Goal: Task Accomplishment & Management: Manage account settings

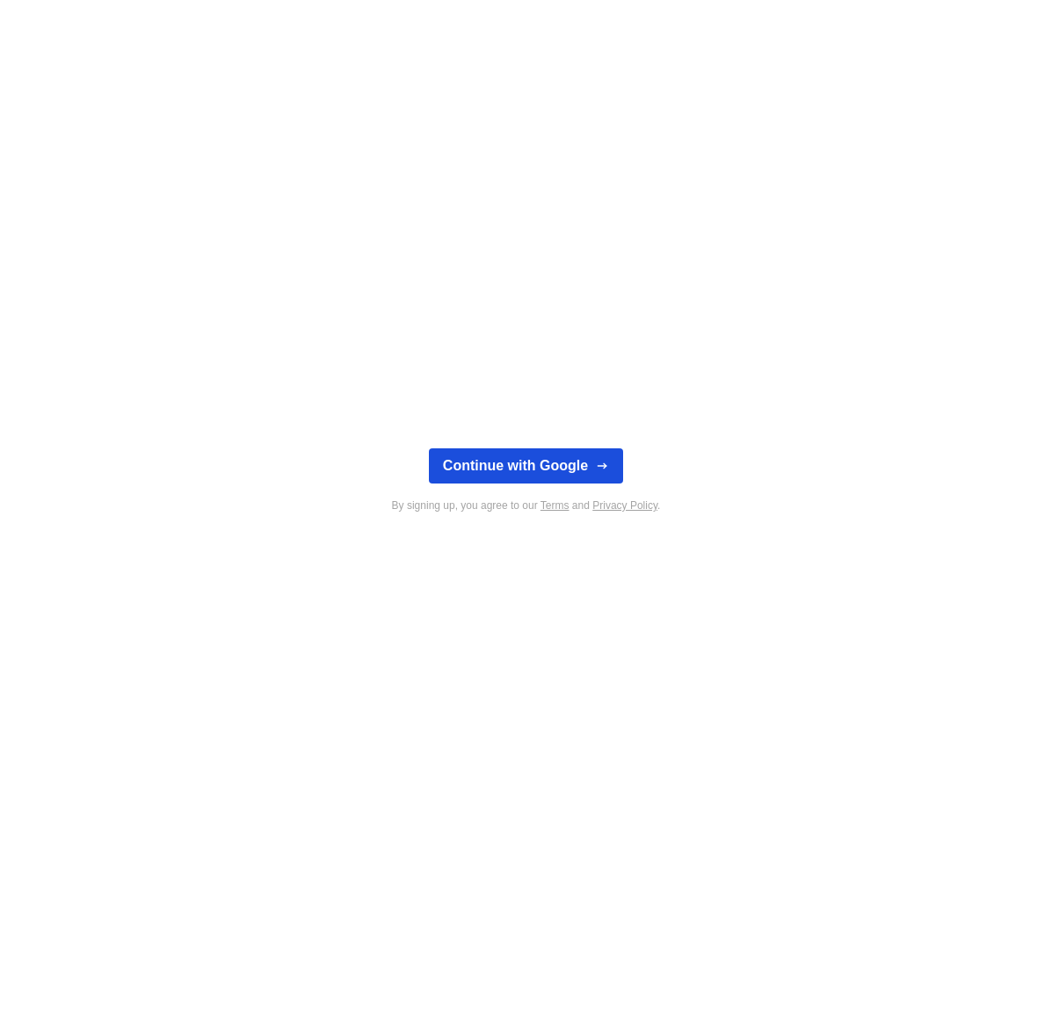
click at [537, 458] on button "Continue with Google" at bounding box center [526, 465] width 194 height 35
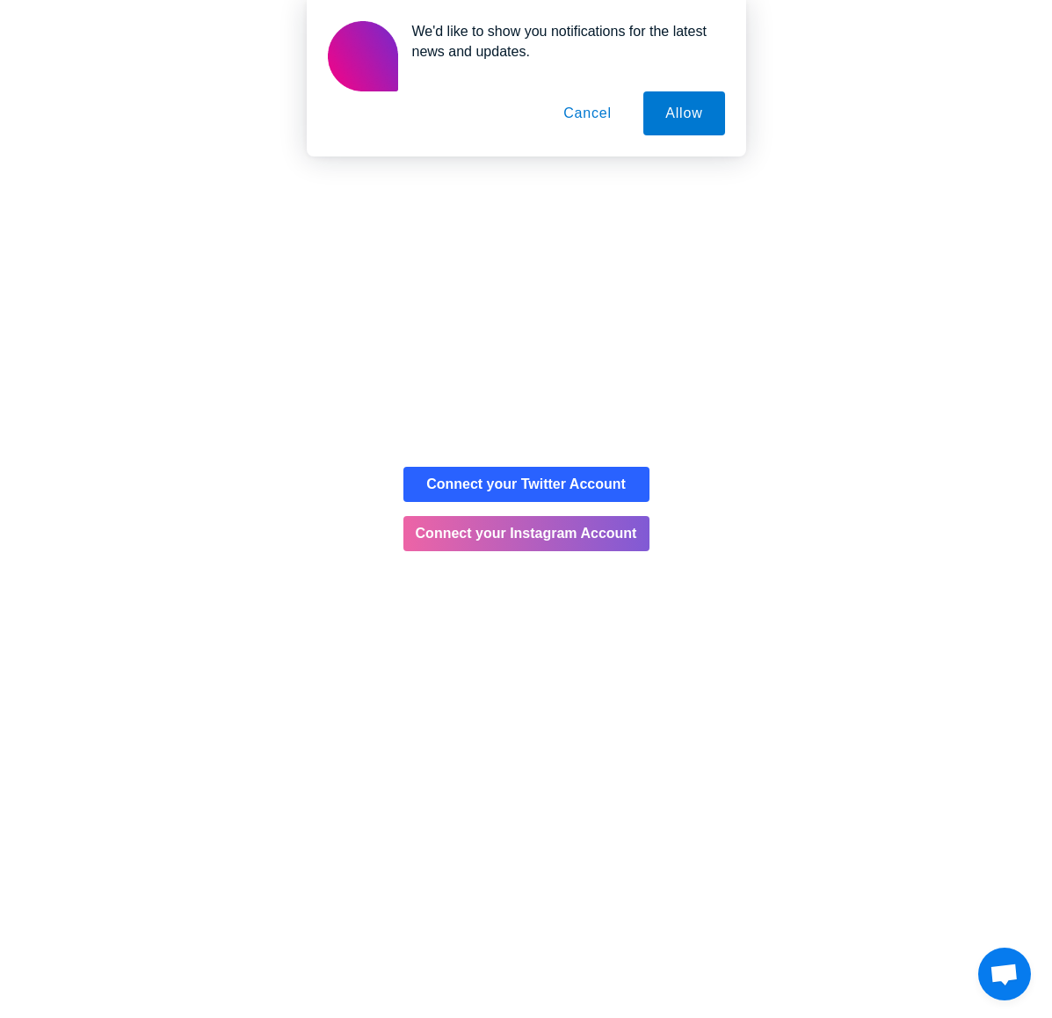
click at [601, 108] on button "Cancel" at bounding box center [588, 113] width 92 height 44
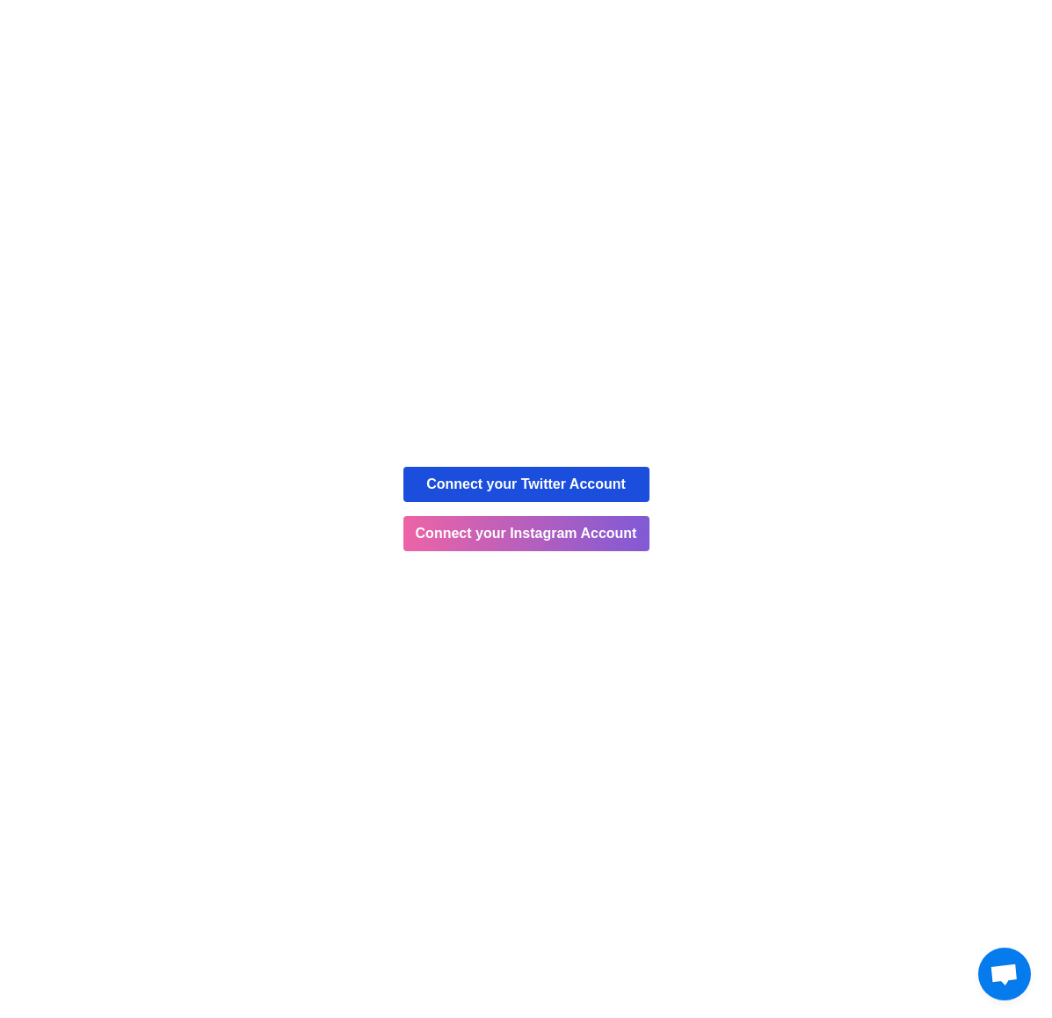
click at [582, 484] on button "Connect your Twitter Account" at bounding box center [527, 484] width 246 height 35
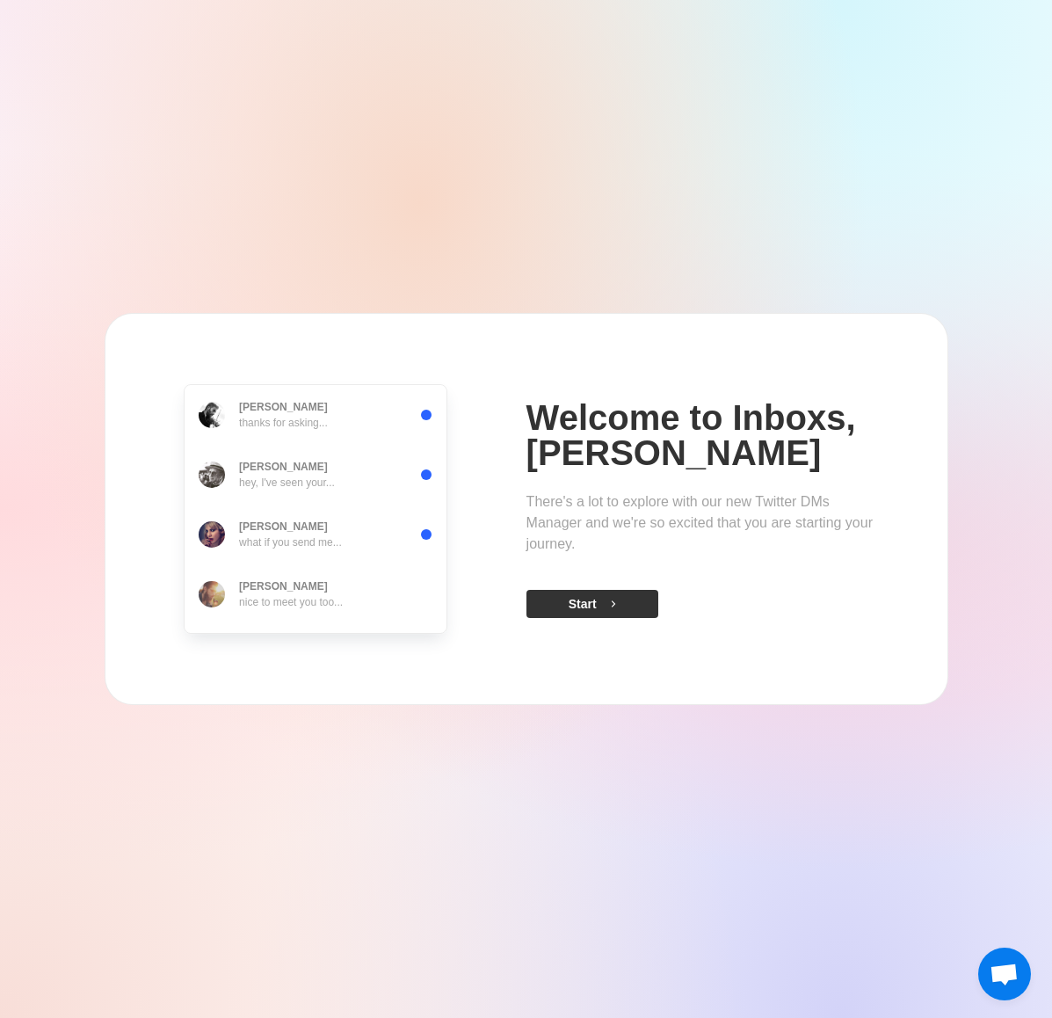
click at [586, 605] on button "Start" at bounding box center [593, 604] width 132 height 28
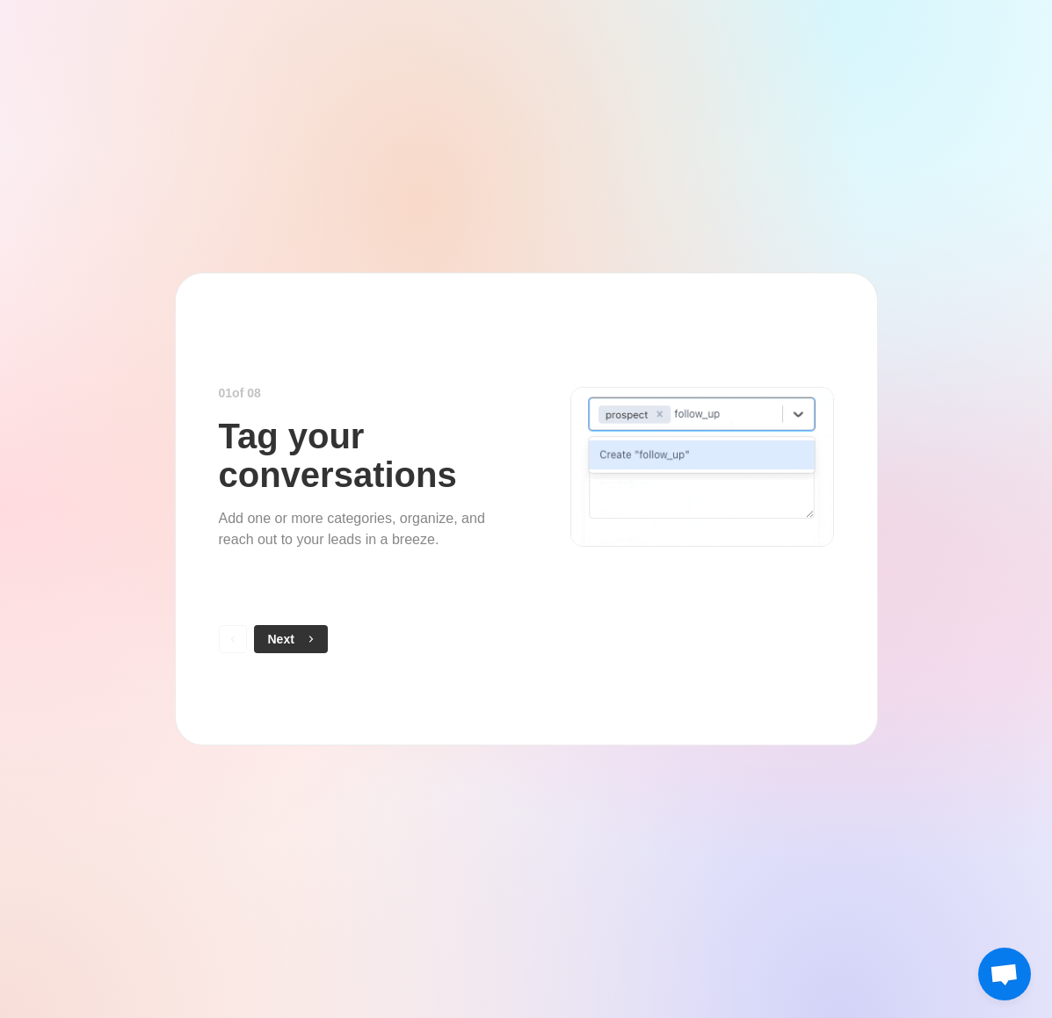
click at [295, 630] on button "Next" at bounding box center [291, 639] width 74 height 28
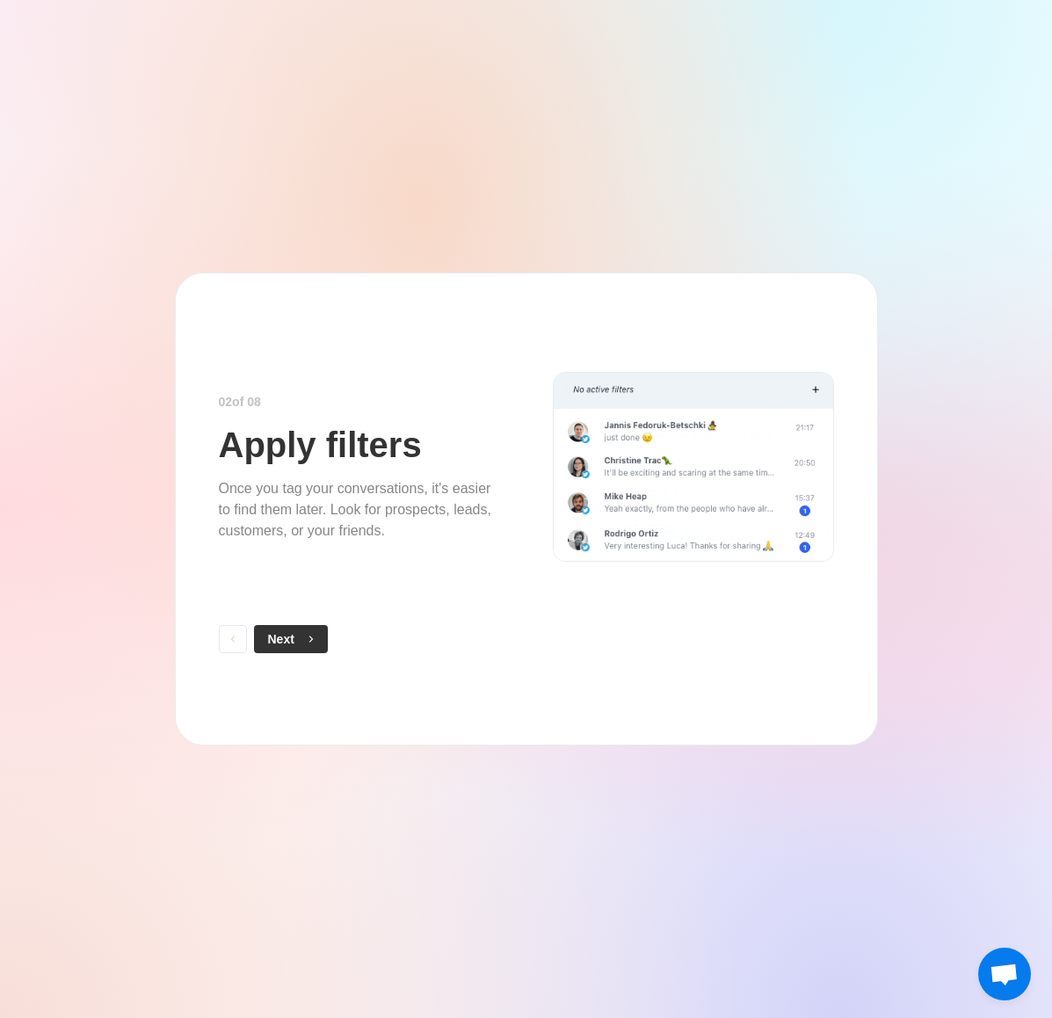
click at [302, 635] on span "button" at bounding box center [308, 639] width 12 height 12
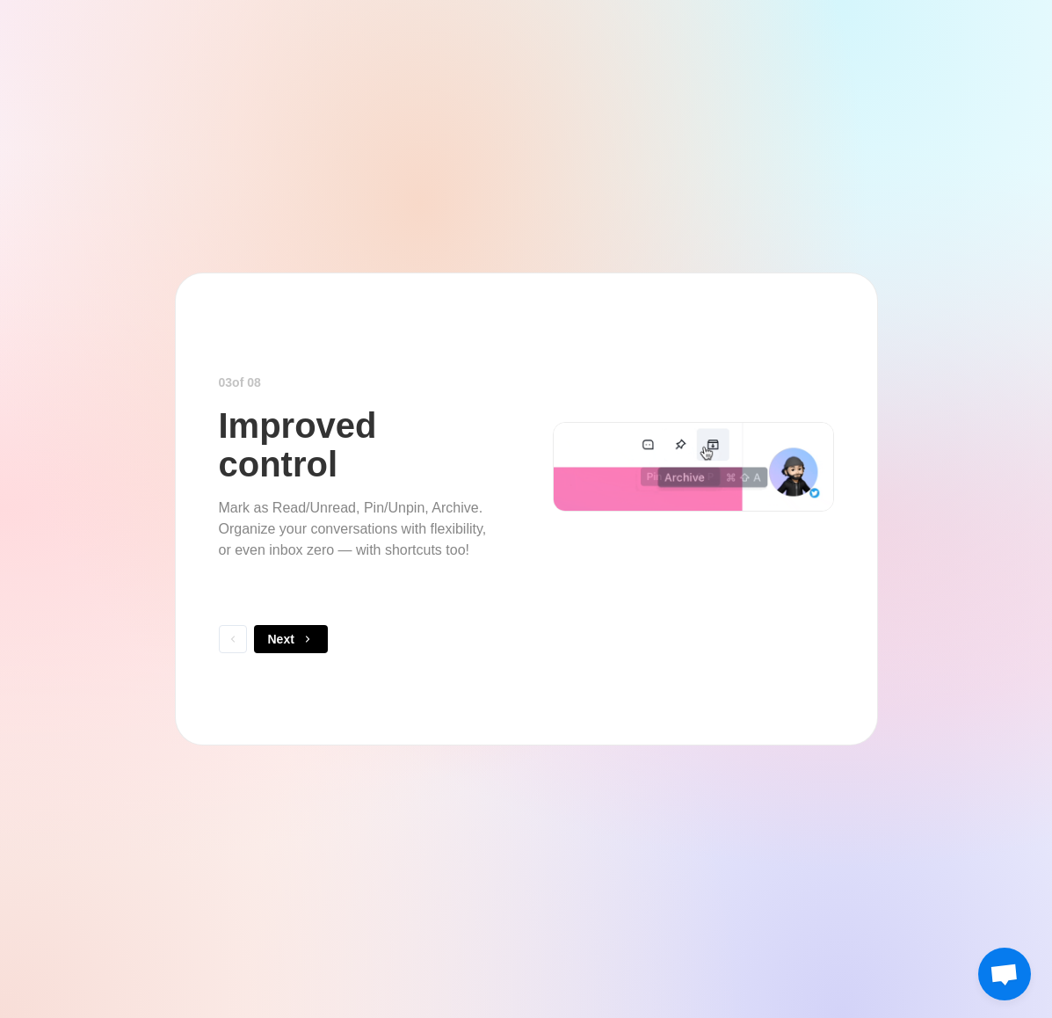
click at [302, 635] on span "button" at bounding box center [308, 639] width 12 height 12
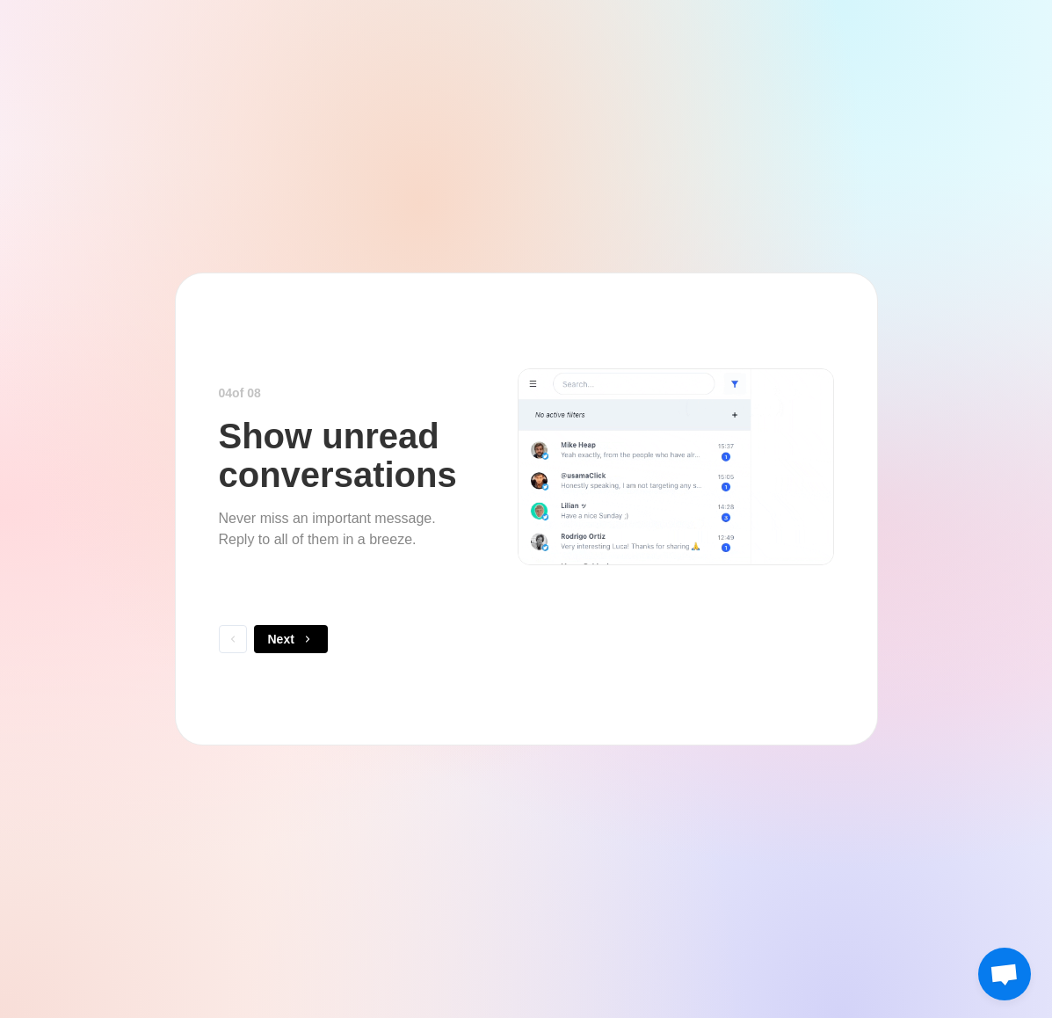
click at [302, 635] on span "button" at bounding box center [308, 639] width 12 height 12
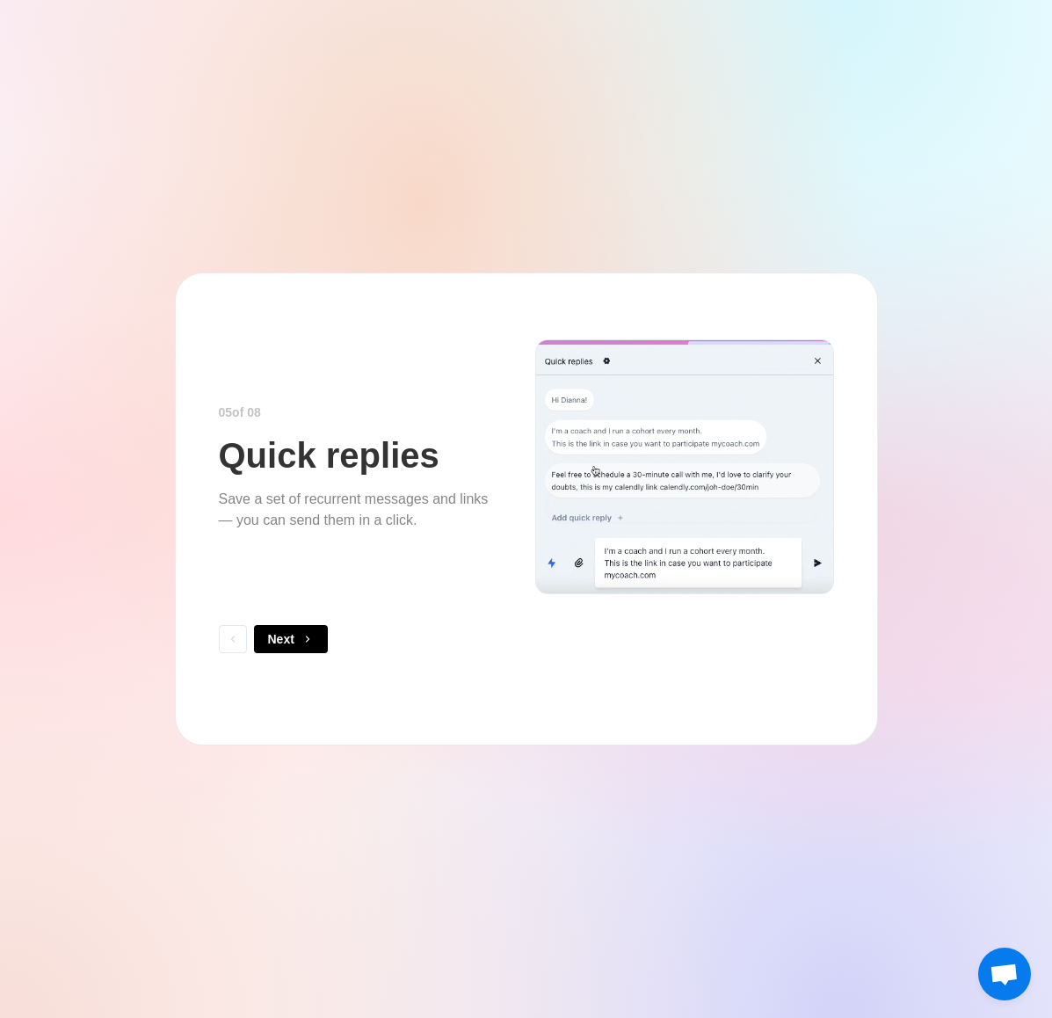
click at [302, 635] on span "button" at bounding box center [308, 639] width 12 height 12
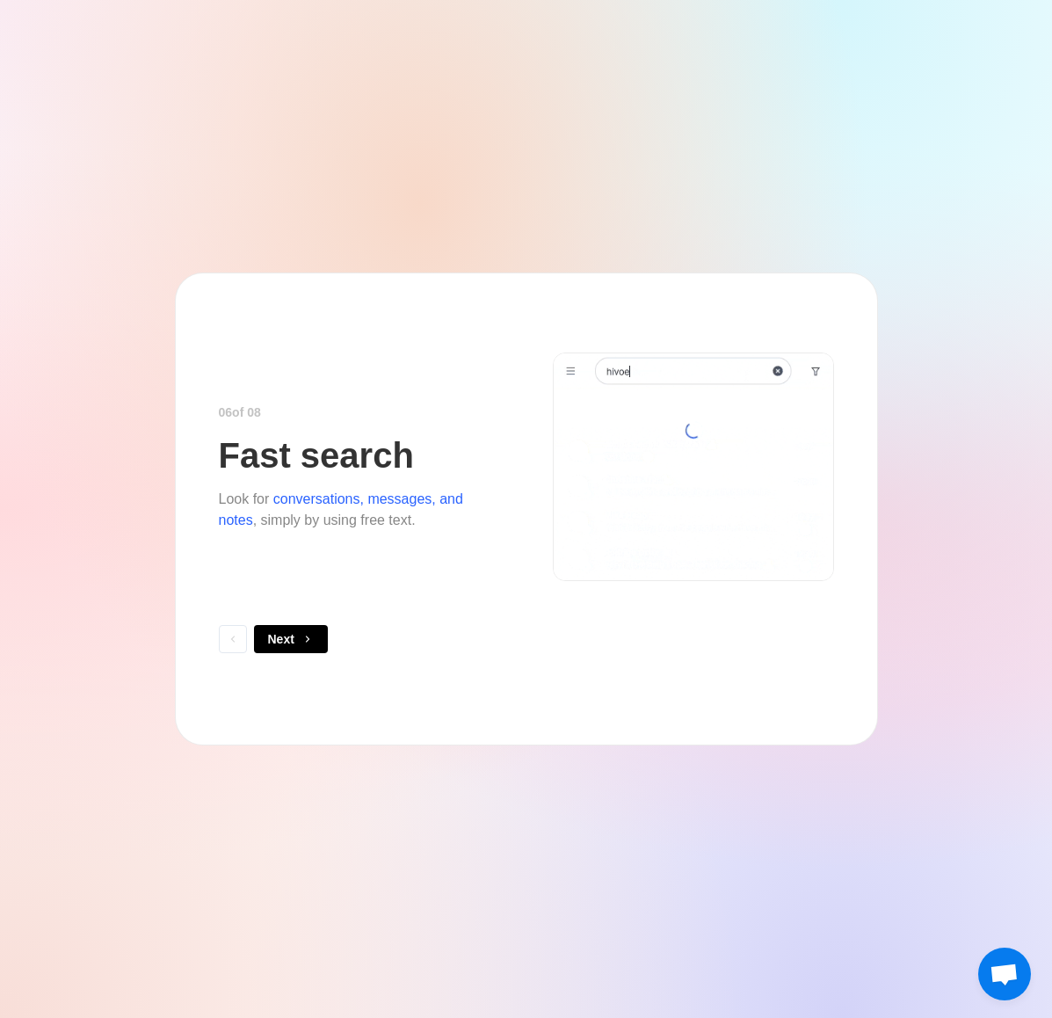
click at [302, 635] on span "button" at bounding box center [308, 639] width 12 height 12
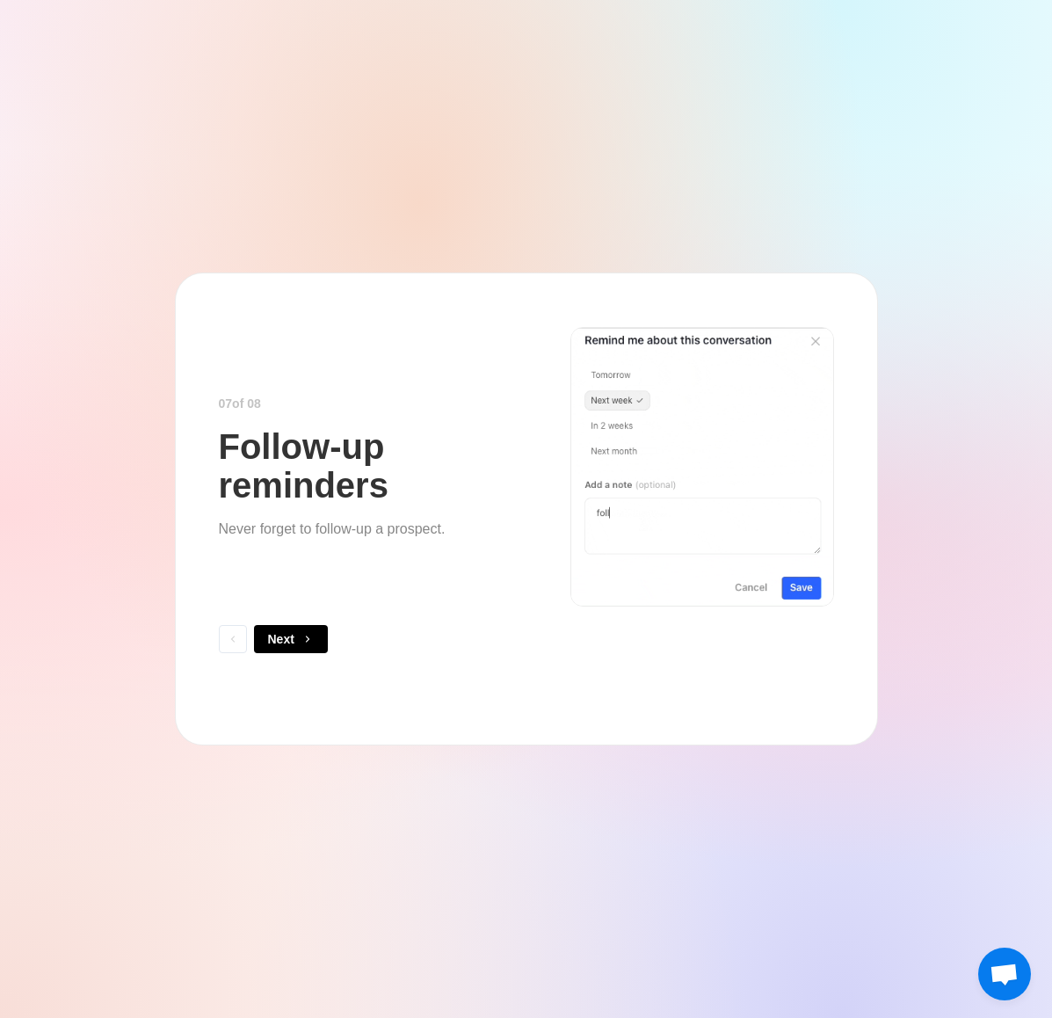
click at [302, 635] on span "button" at bounding box center [308, 639] width 12 height 12
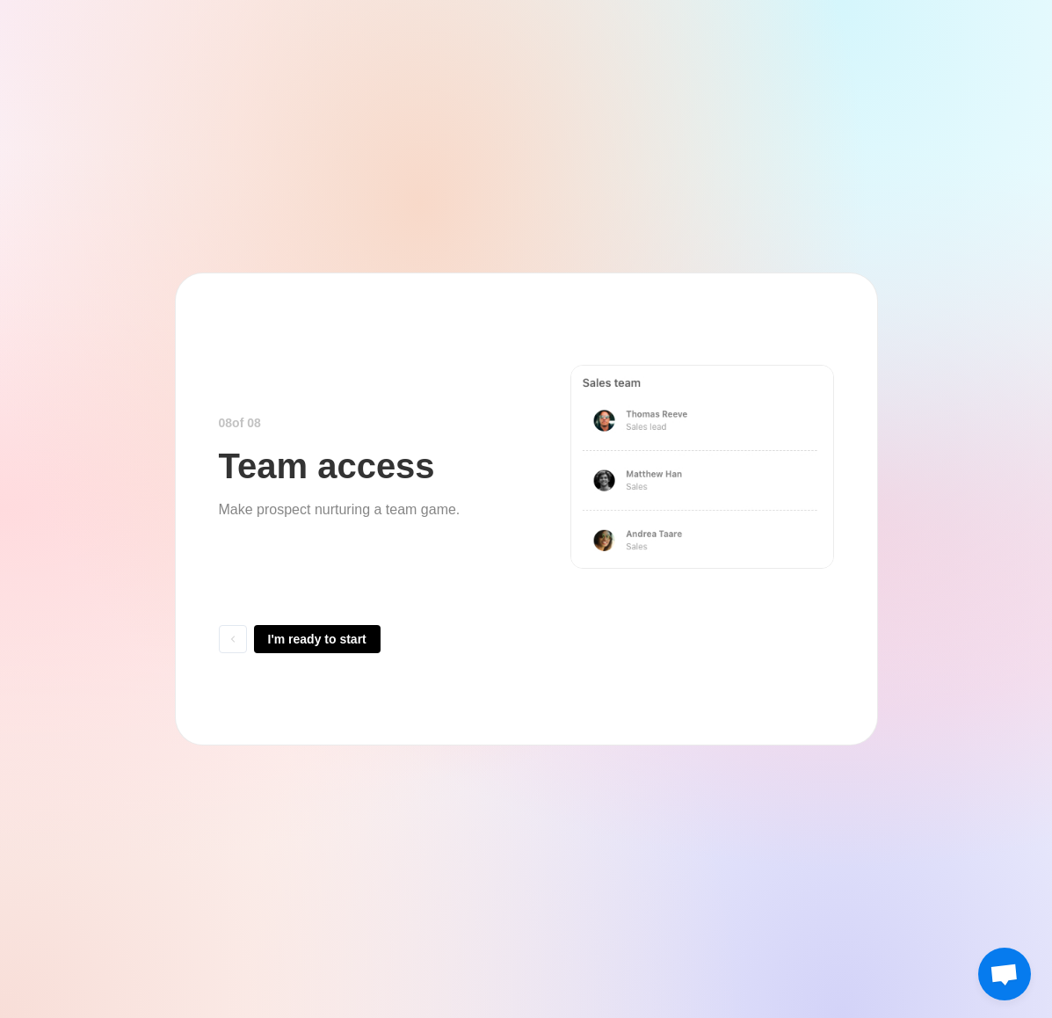
click at [302, 635] on button "I'm ready to start" at bounding box center [317, 639] width 127 height 28
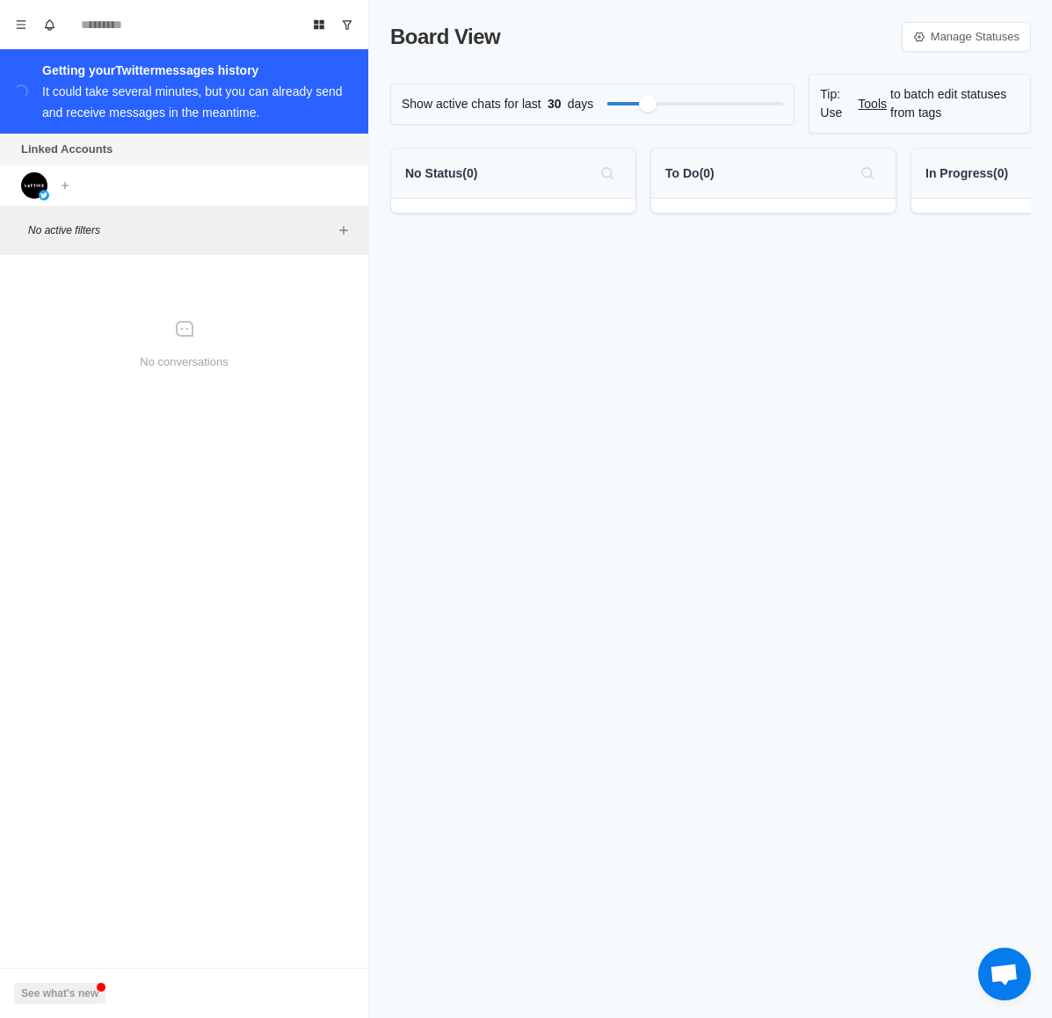
click at [181, 184] on div "Linked Accounts Connect X account Connect Instagram account" at bounding box center [184, 170] width 368 height 72
click at [25, 177] on img at bounding box center [34, 185] width 26 height 26
click at [776, 94] on div "Filter by activity days" at bounding box center [769, 104] width 20 height 20
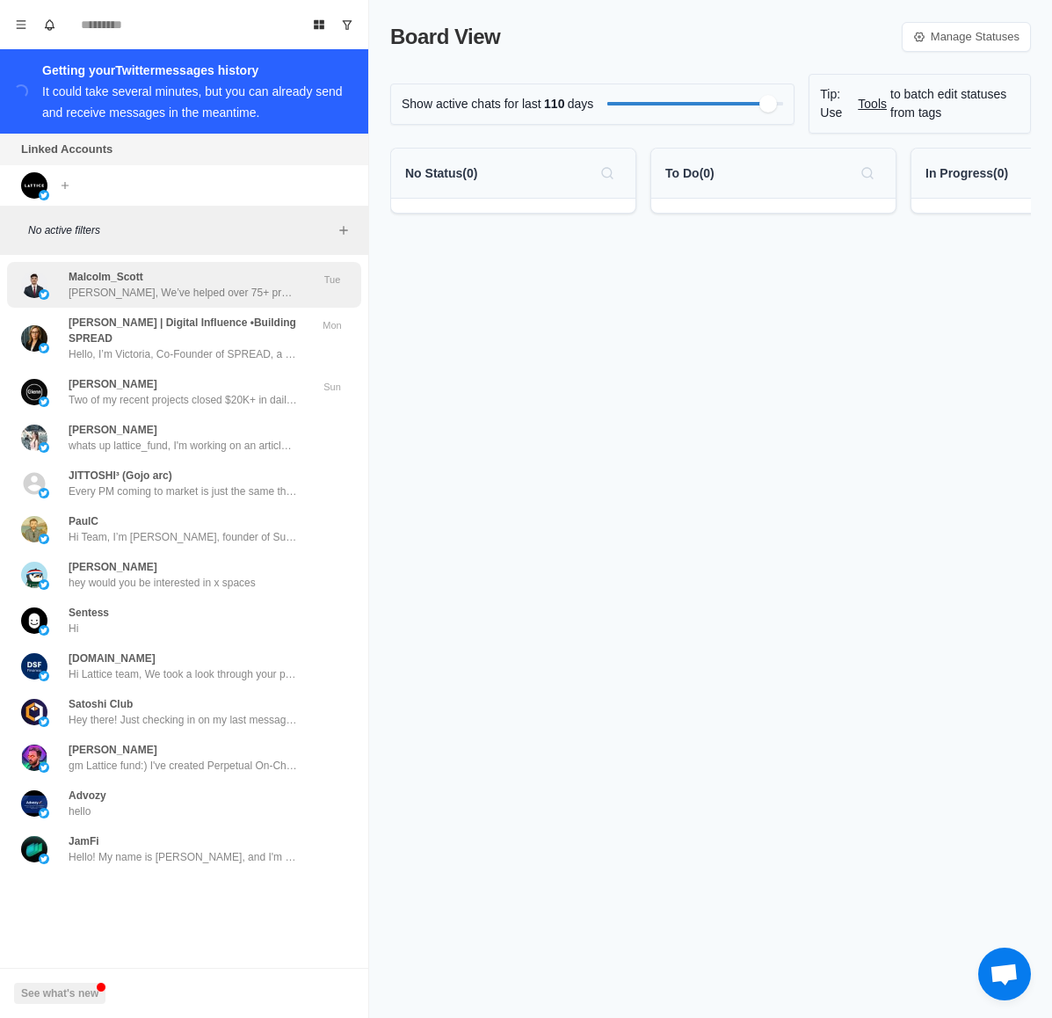
click at [208, 283] on div "Malcolm_Scott Yoo Lattice, We’ve helped over 75+ projects such as: - @Helio_pay…" at bounding box center [183, 285] width 229 height 32
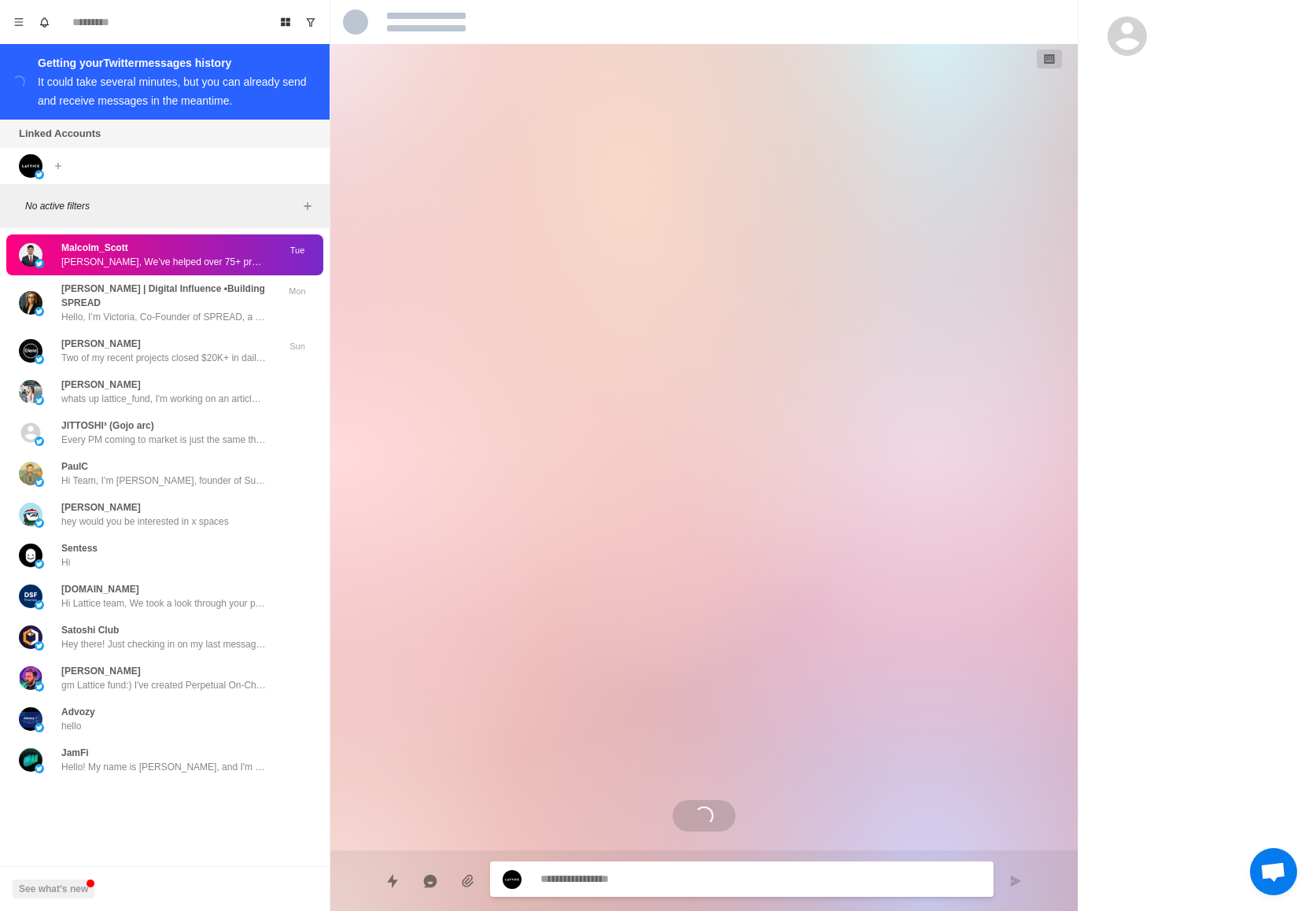
drag, startPoint x: 635, startPoint y: 295, endPoint x: 622, endPoint y: 288, distance: 14.8
click at [635, 295] on div "Loading..." at bounding box center [704, 447] width 504 height 806
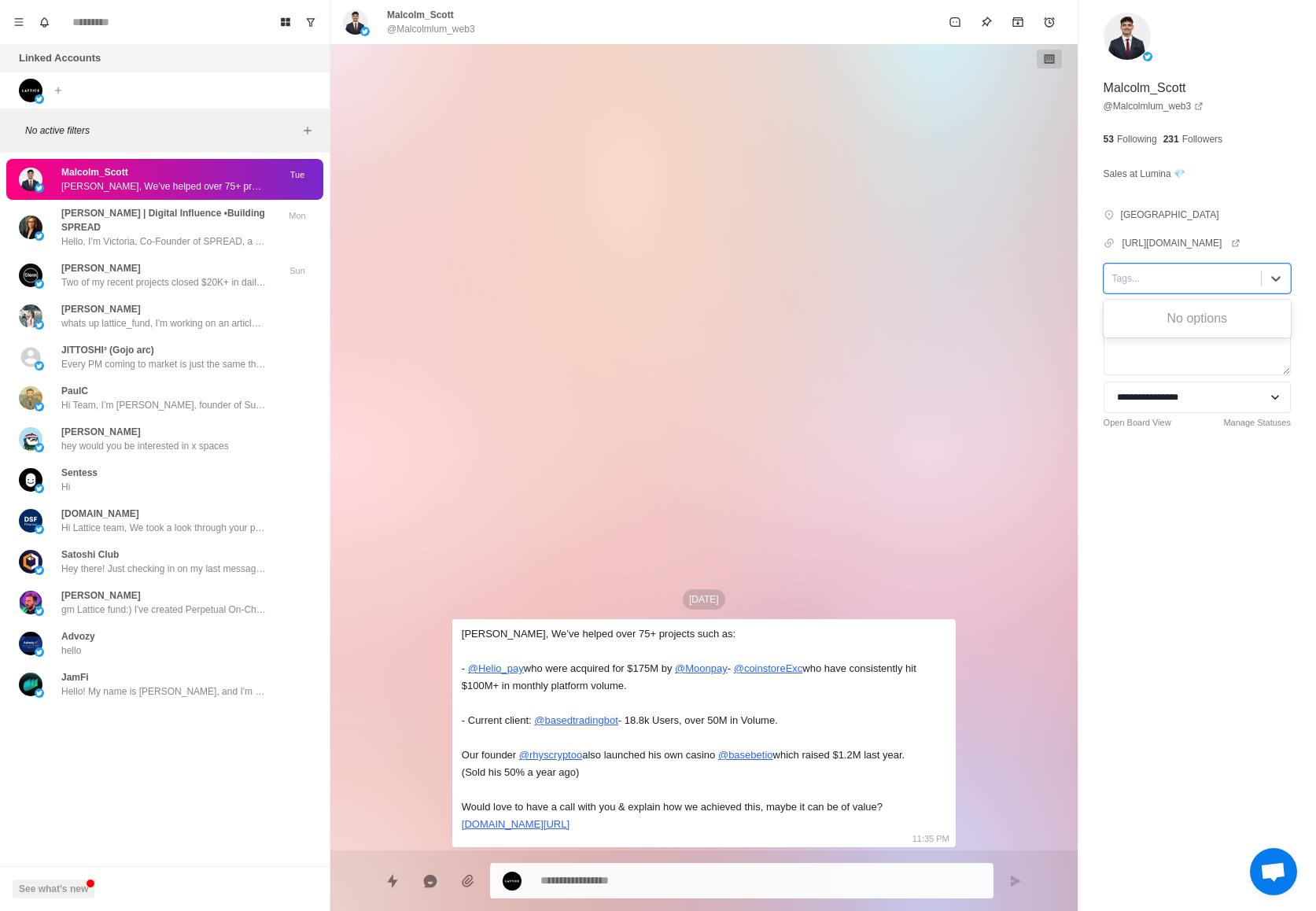
click at [941, 277] on div at bounding box center [1182, 278] width 140 height 17
click at [941, 323] on div "No options" at bounding box center [1197, 319] width 187 height 31
click at [941, 313] on div "No options" at bounding box center [1197, 319] width 187 height 31
type textarea "*"
type input "**********"
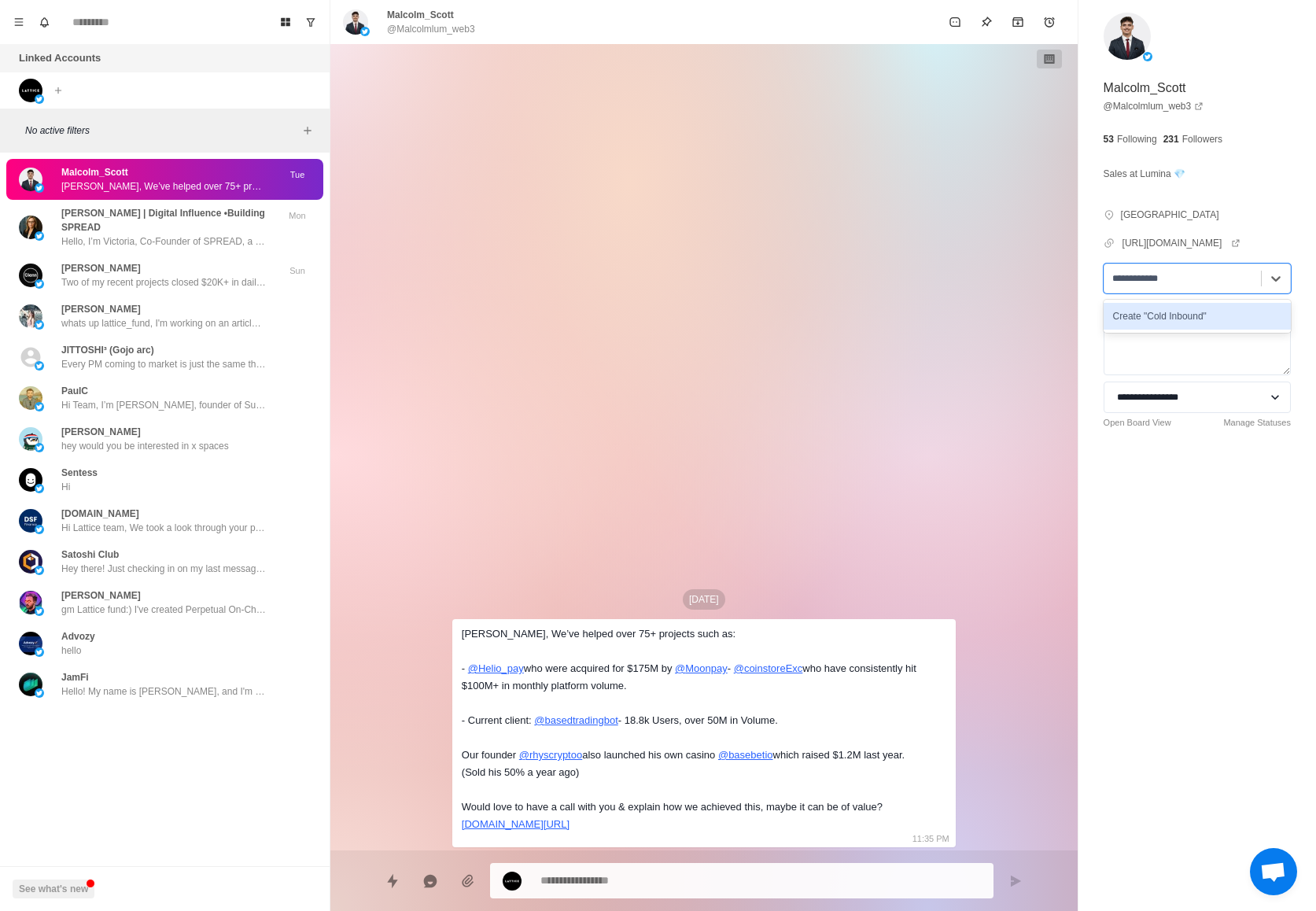
click at [941, 313] on div "Create "Cold Inbound"" at bounding box center [1197, 317] width 187 height 27
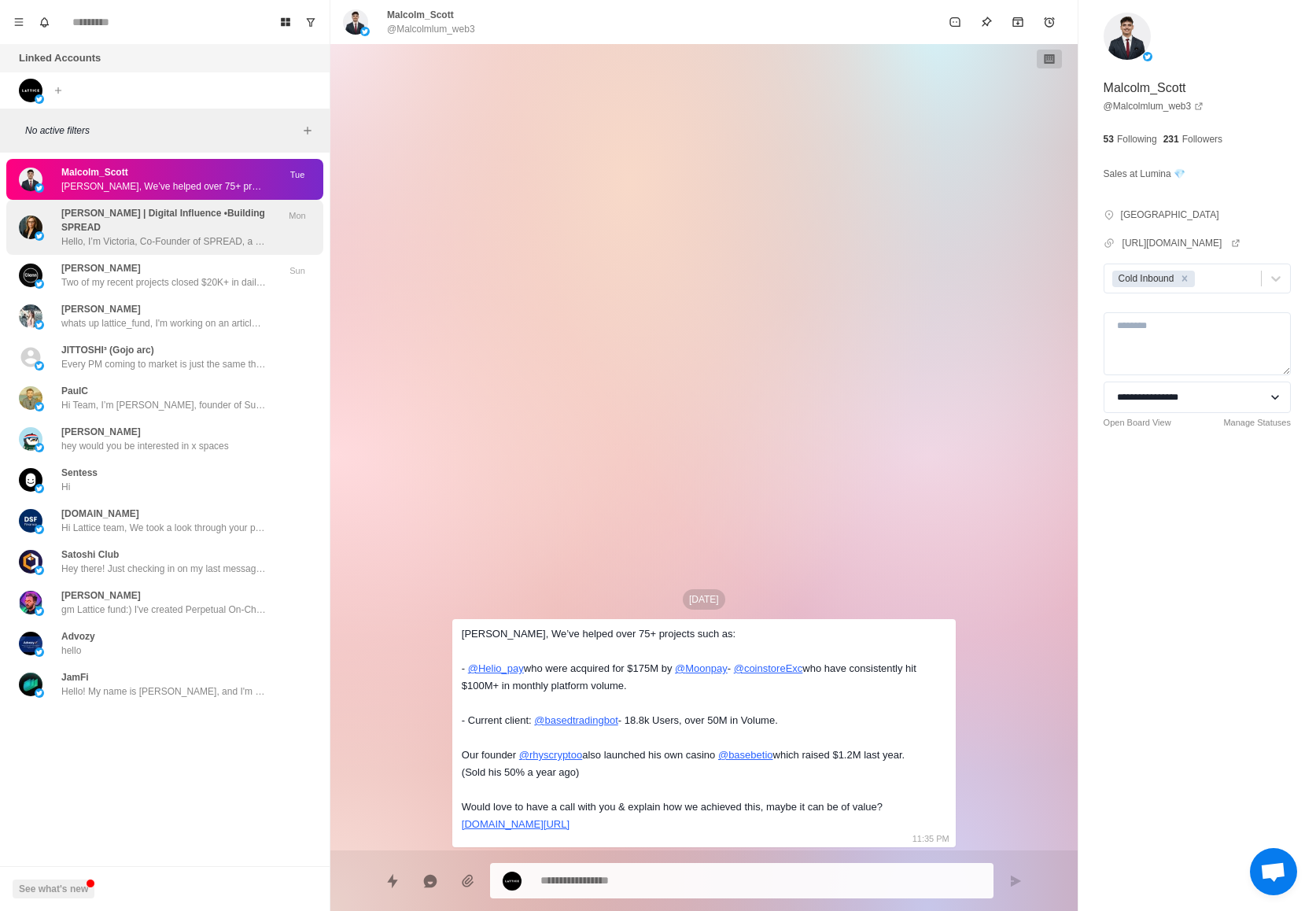
click at [186, 246] on p "Hello, I’m Victoria, Co-Founder of SPREAD, a global digital influence agency th…" at bounding box center [164, 242] width 205 height 14
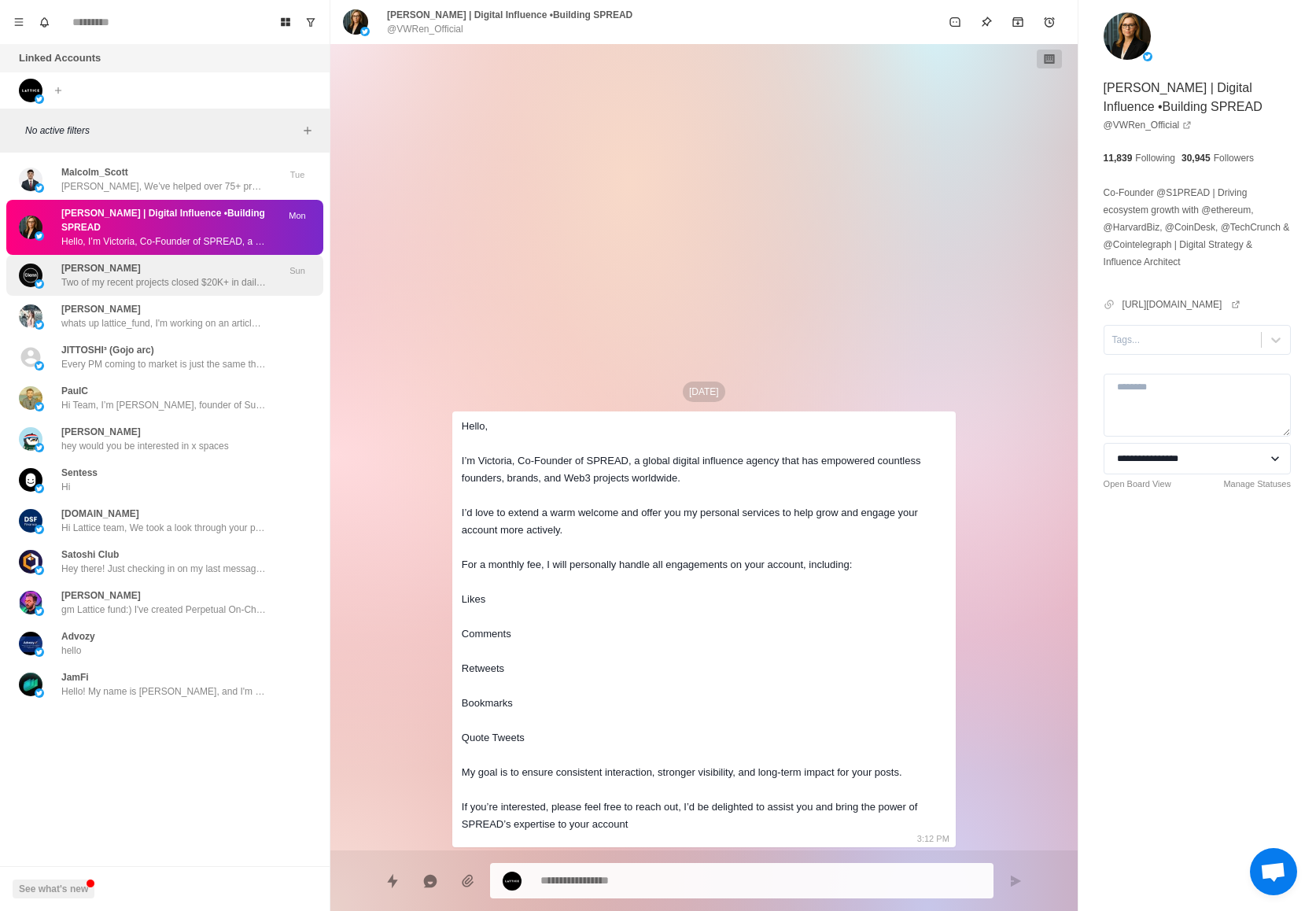
click at [184, 288] on p "Two of my recent projects closed $20K+ in daily tranches, all from long-term ba…" at bounding box center [164, 283] width 205 height 14
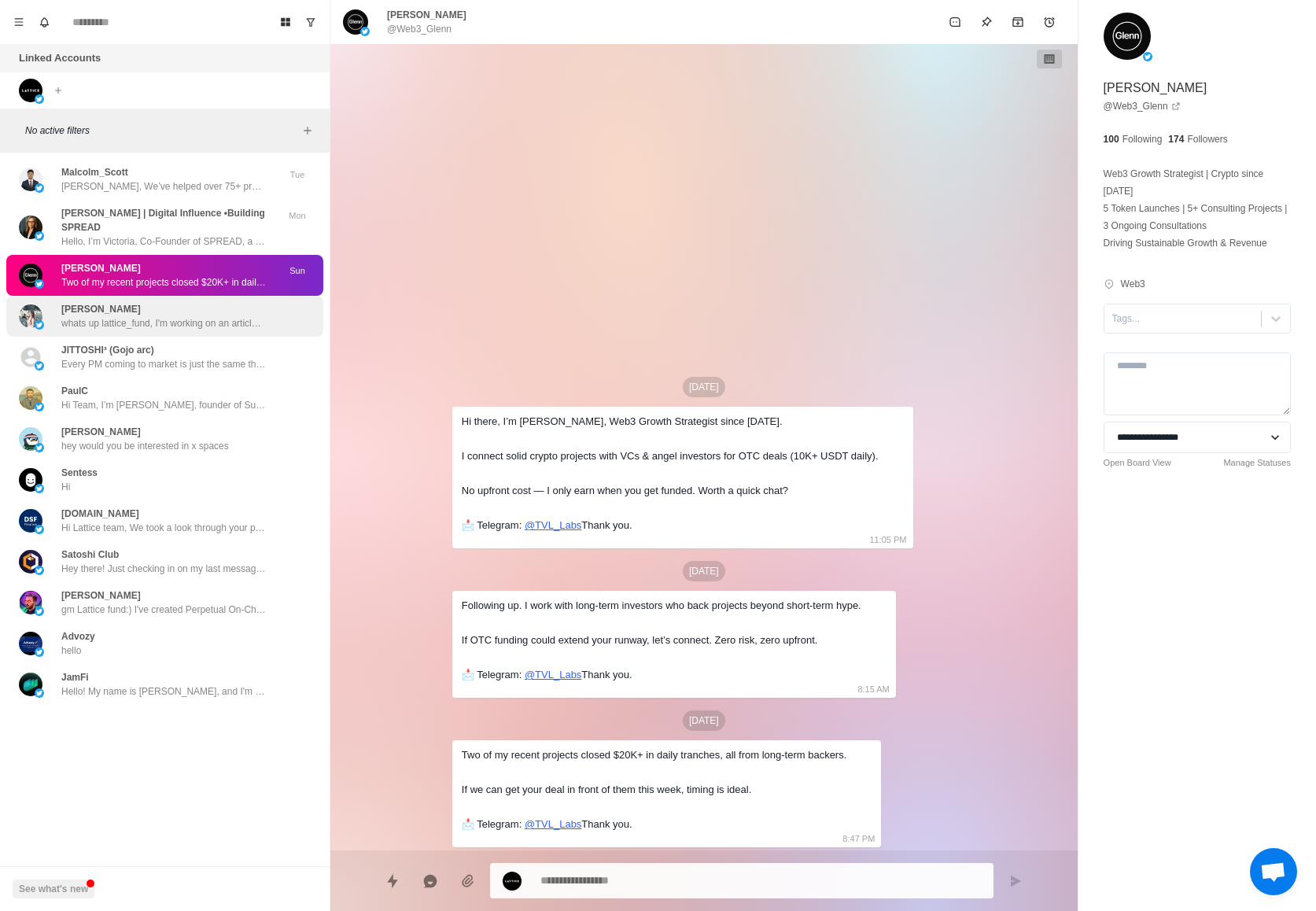
click at [183, 313] on div "Emma Wang whats up lattice_fund, I'm working on an article called "People Shapi…" at bounding box center [164, 317] width 205 height 29
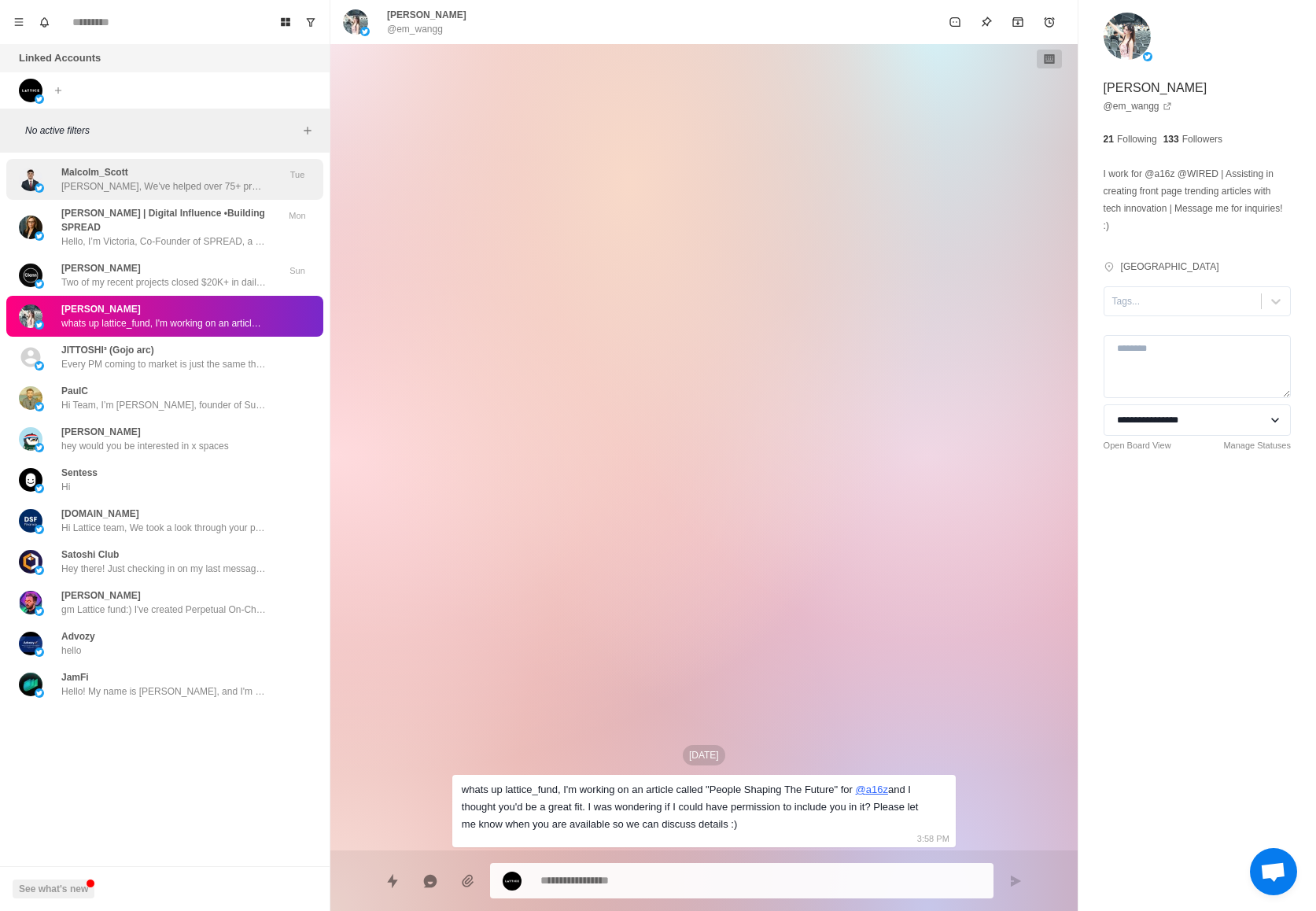
click at [173, 183] on p "Yoo Lattice, We’ve helped over 75+ projects such as: - @Helio_pay who were acqu…" at bounding box center [164, 186] width 205 height 14
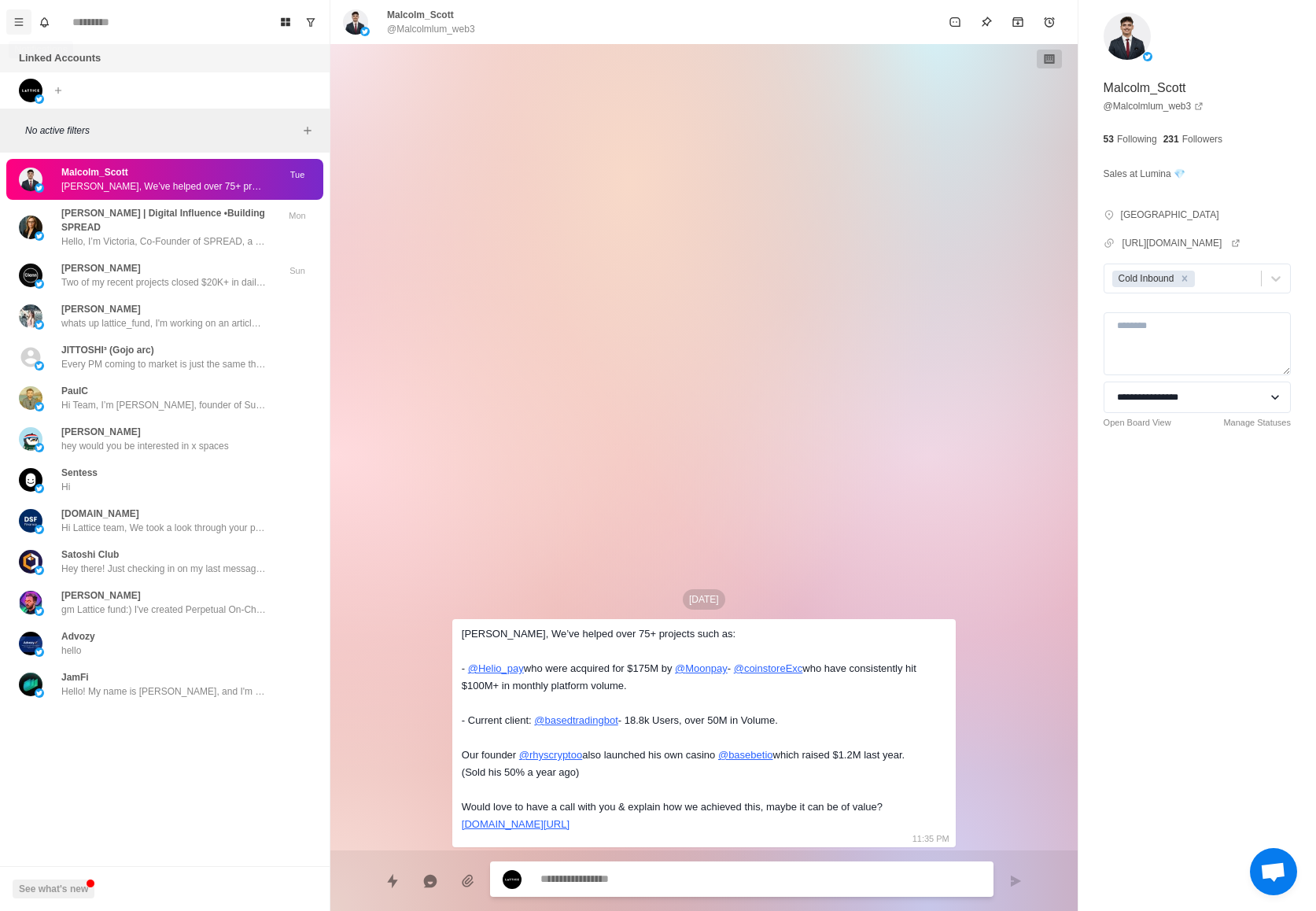
click at [12, 20] on button "Menu" at bounding box center [19, 22] width 25 height 25
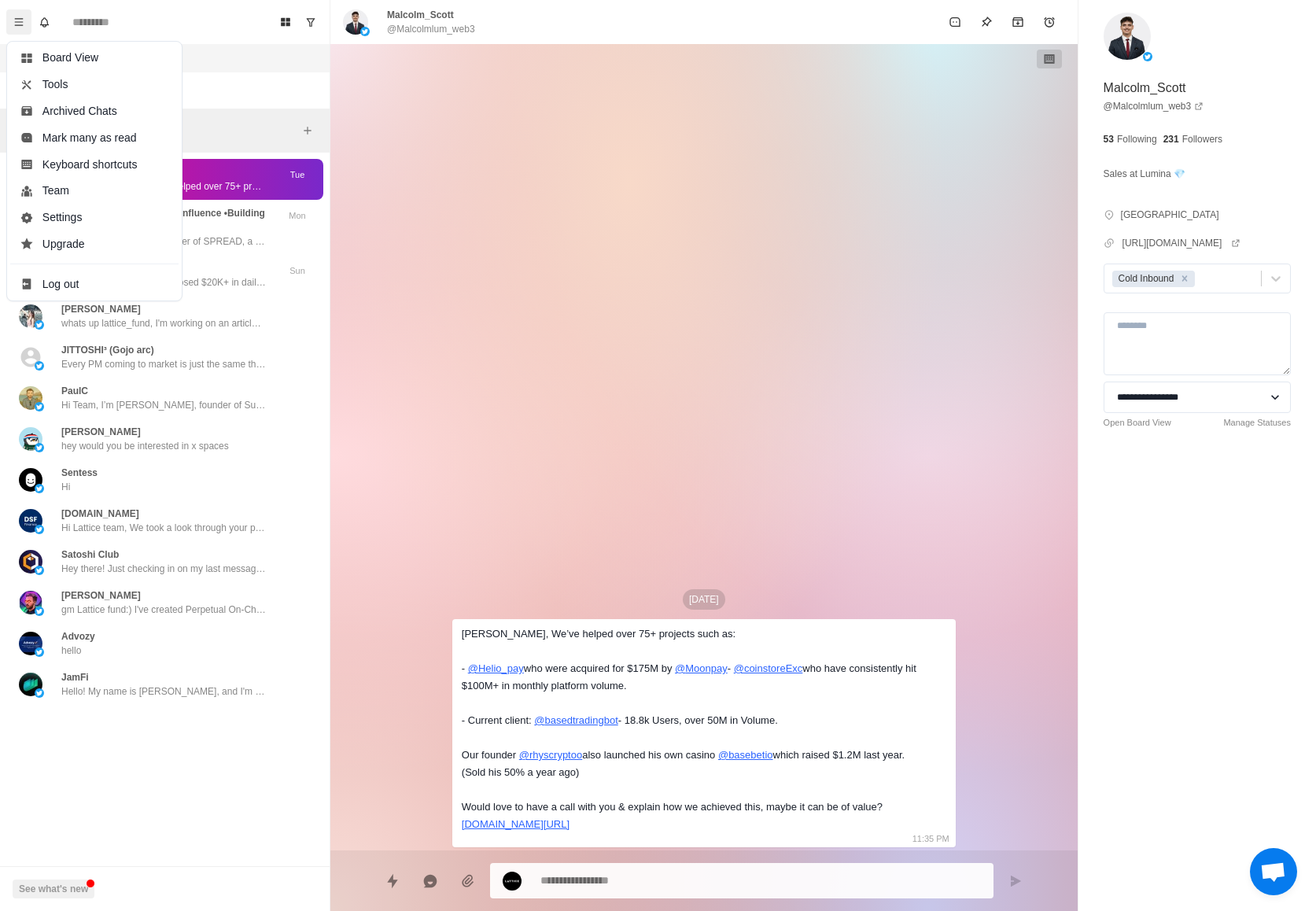
click at [223, 73] on div "Linked Accounts Connect X account Connect Instagram account" at bounding box center [165, 76] width 329 height 64
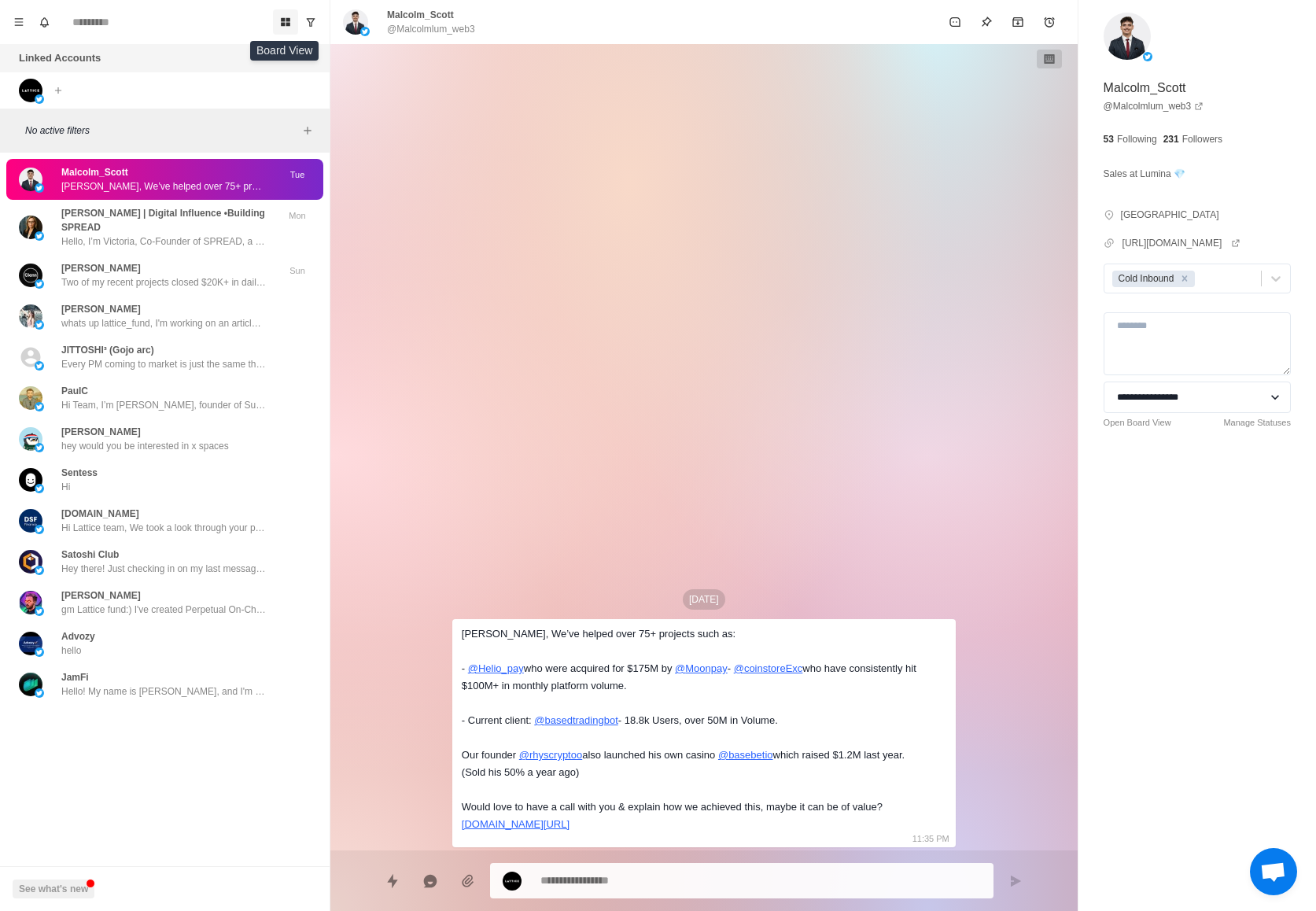
click at [287, 16] on icon "Board View" at bounding box center [285, 21] width 11 height 11
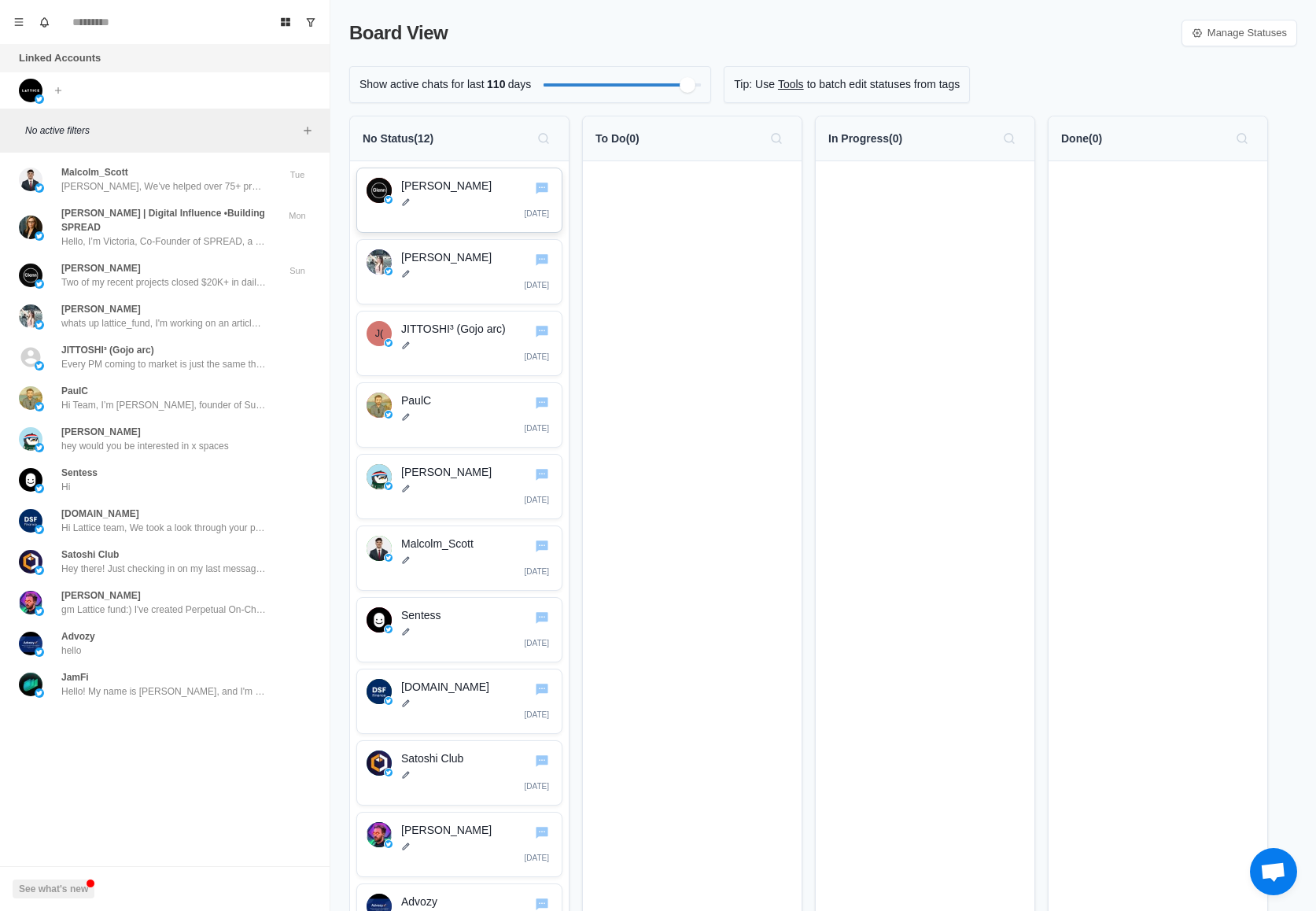
click at [401, 186] on p "Glenn" at bounding box center [476, 186] width 151 height 16
click at [402, 192] on p "Glenn" at bounding box center [476, 186] width 151 height 16
click at [367, 187] on div at bounding box center [379, 191] width 25 height 25
click at [377, 189] on img at bounding box center [379, 191] width 25 height 25
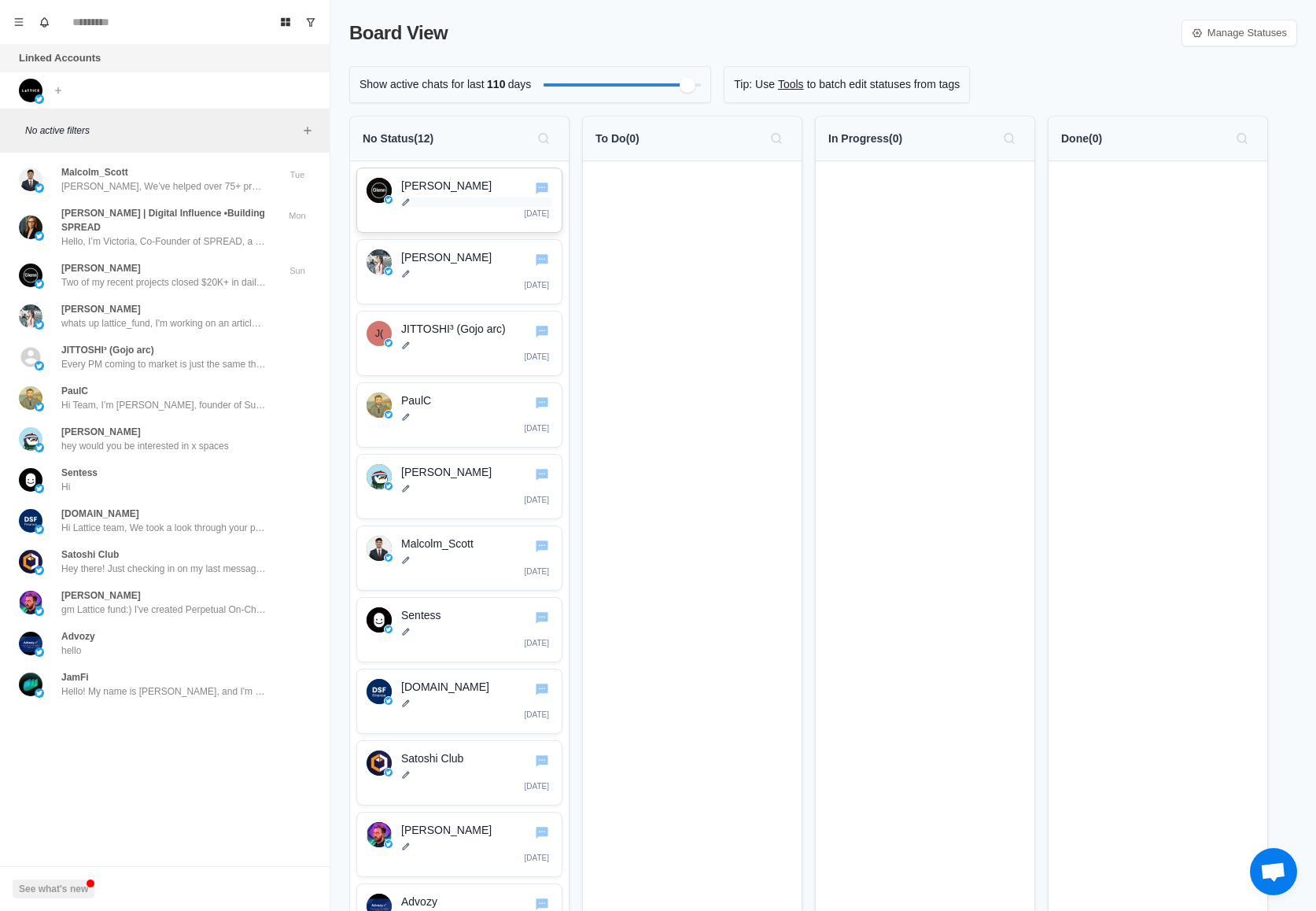
click at [434, 202] on p at bounding box center [476, 202] width 151 height 10
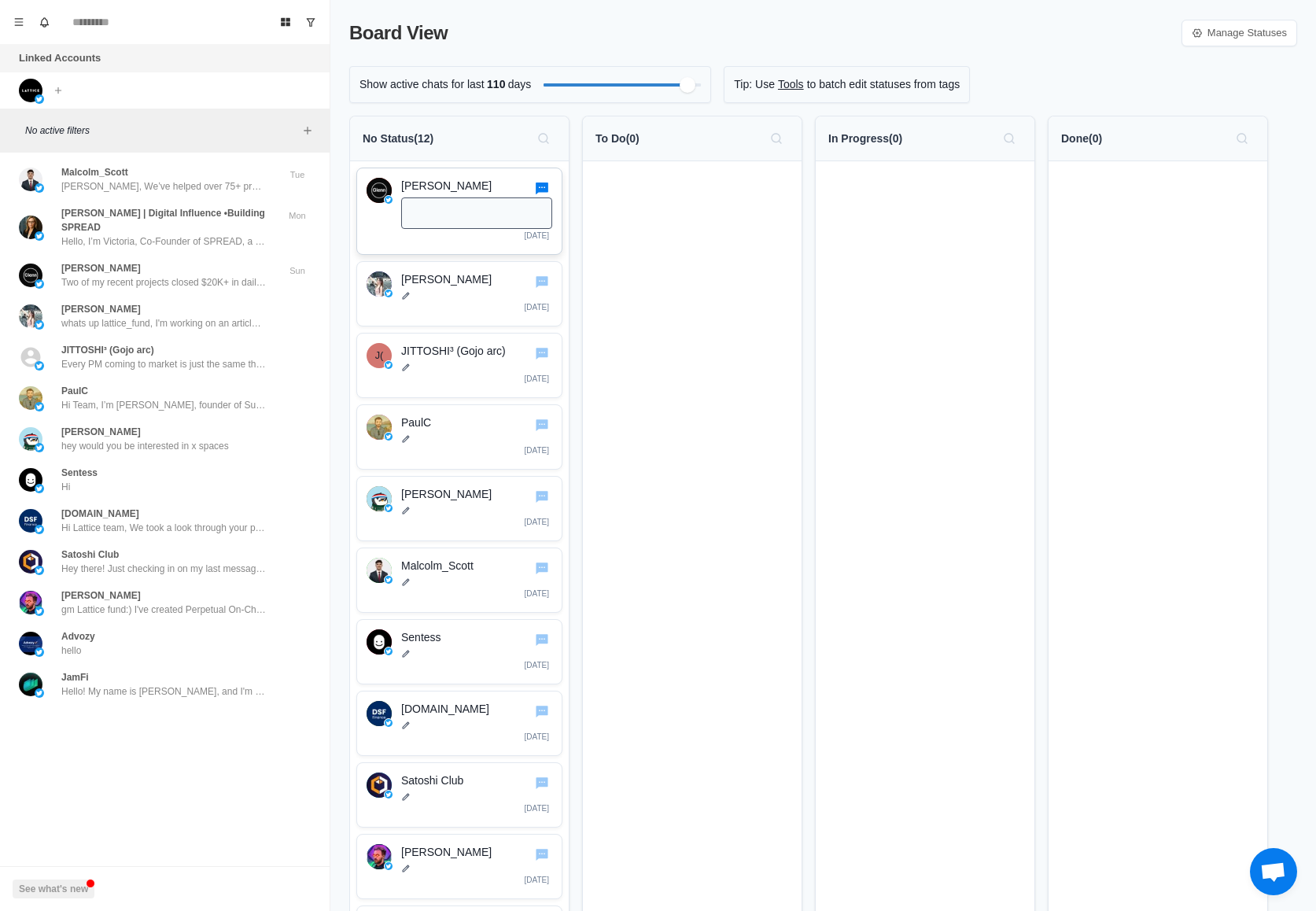
click at [545, 192] on icon "Go to chat" at bounding box center [542, 188] width 13 height 12
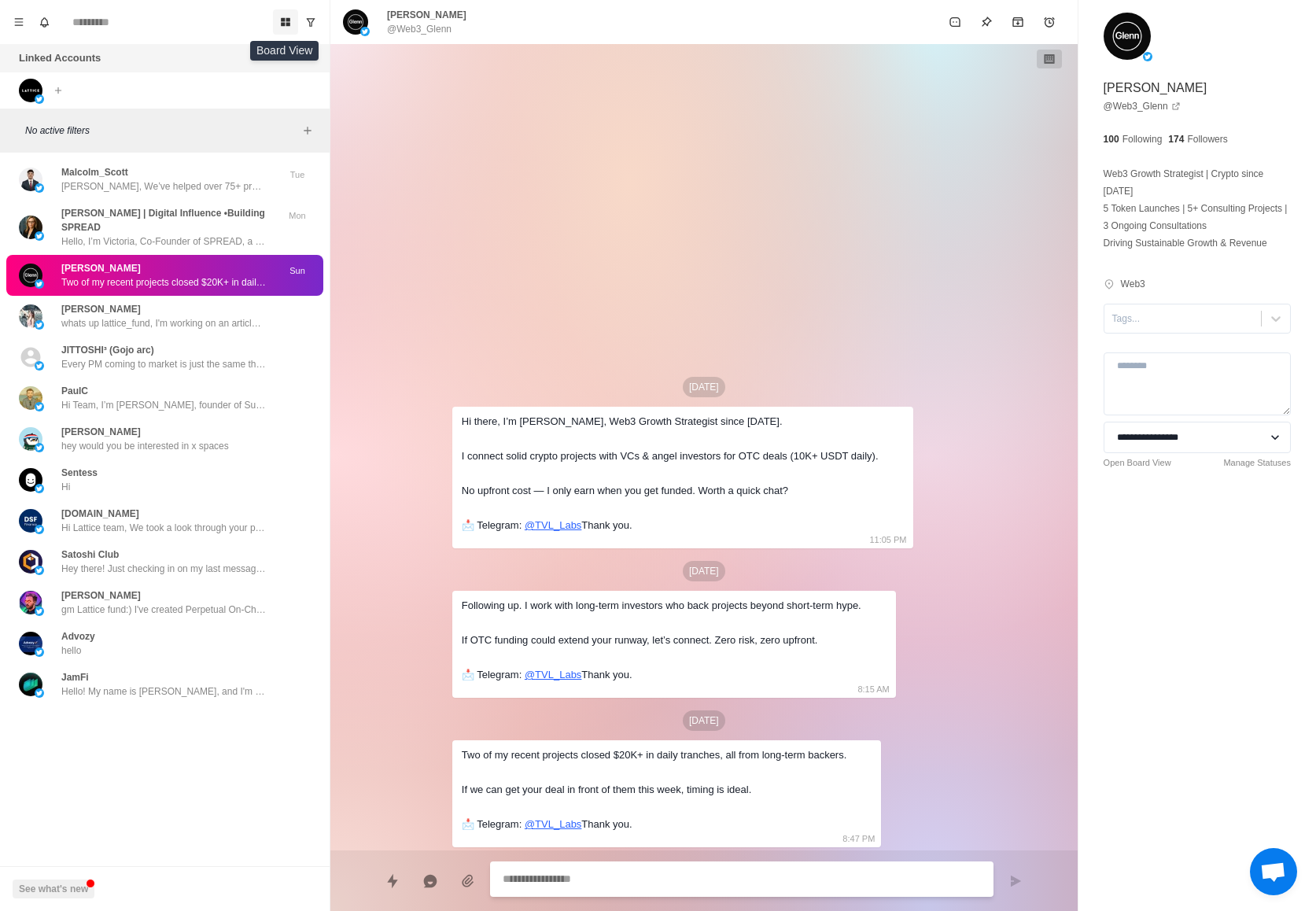
click at [288, 21] on icon "Board View" at bounding box center [285, 22] width 10 height 9
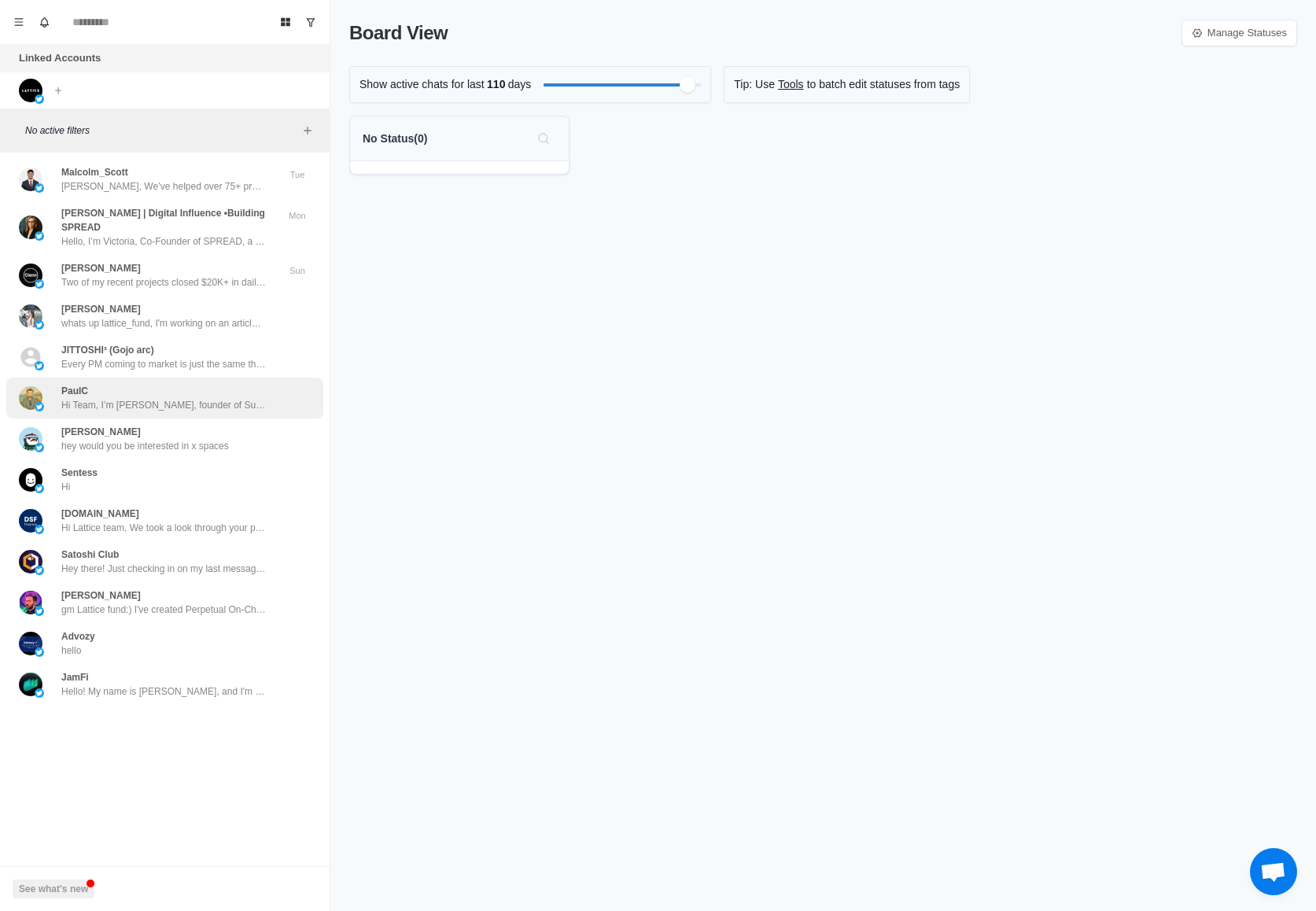
click at [166, 404] on p "Hi Team, I’m Paul, founder of SuperSafe, a next-gen non-custodial wallet built …" at bounding box center [164, 405] width 205 height 14
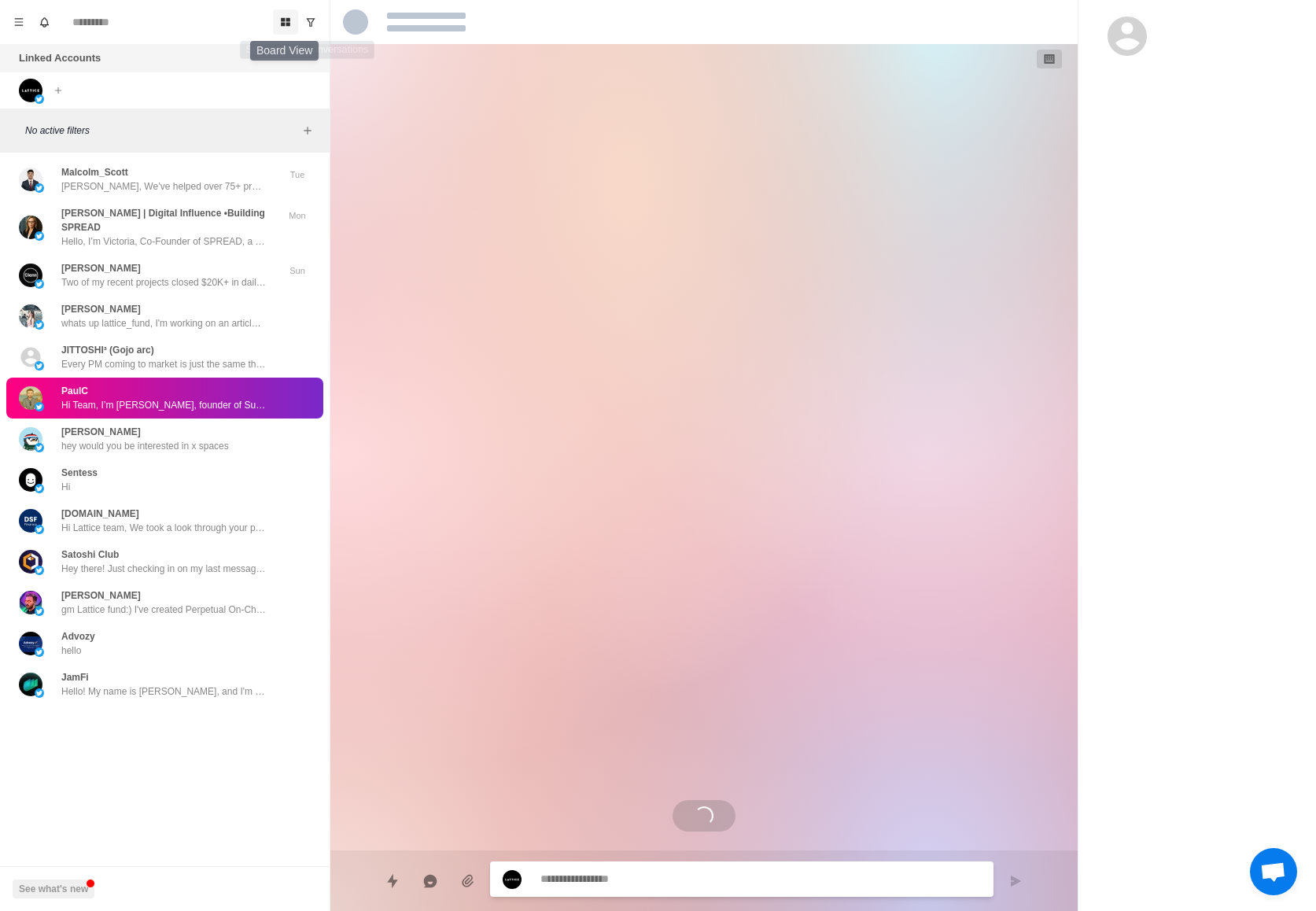
click at [284, 30] on button "Board View" at bounding box center [285, 22] width 25 height 25
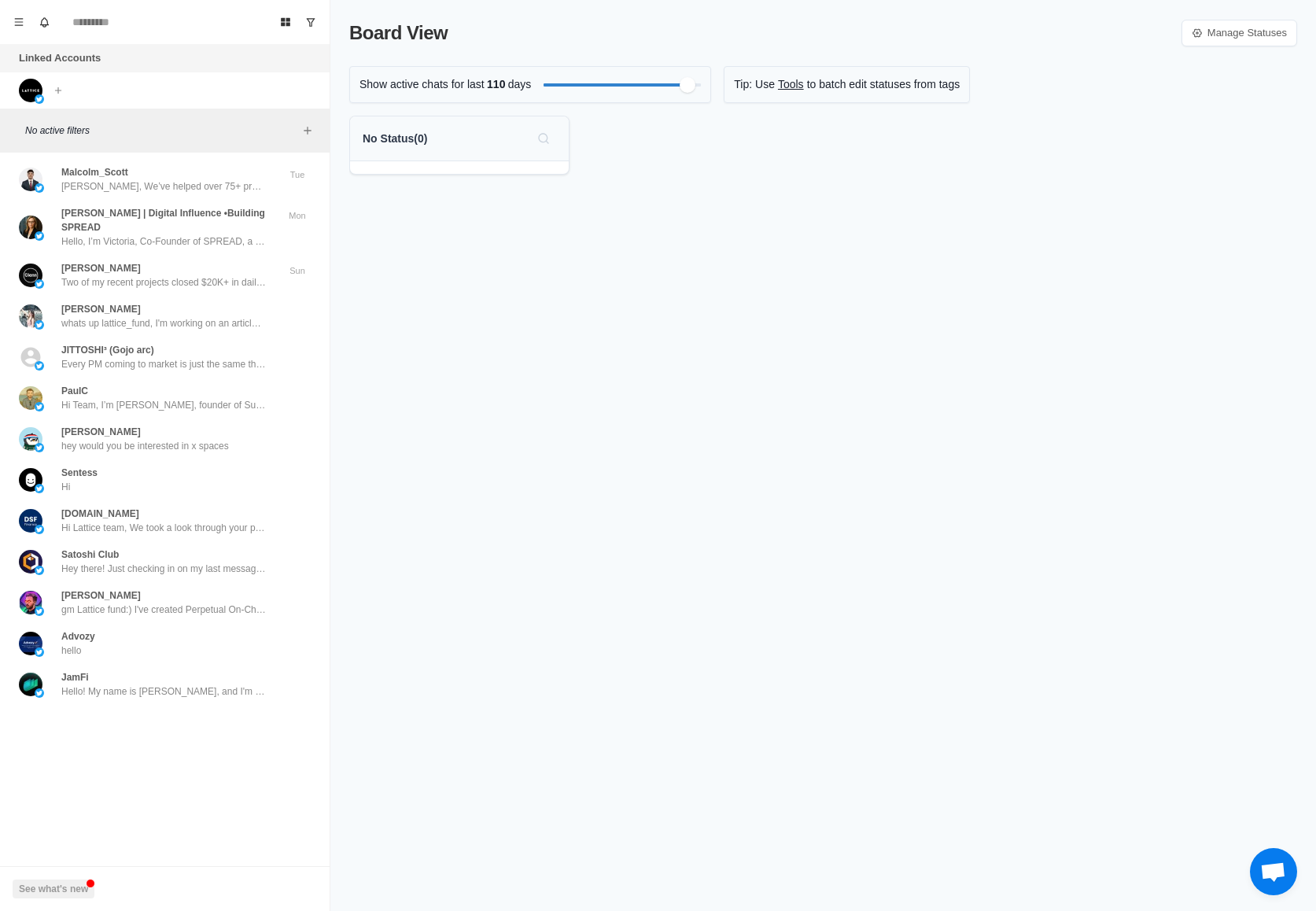
click at [467, 124] on div "No Status ( 0 )" at bounding box center [459, 139] width 218 height 45
click at [15, 21] on icon "Menu" at bounding box center [19, 21] width 11 height 11
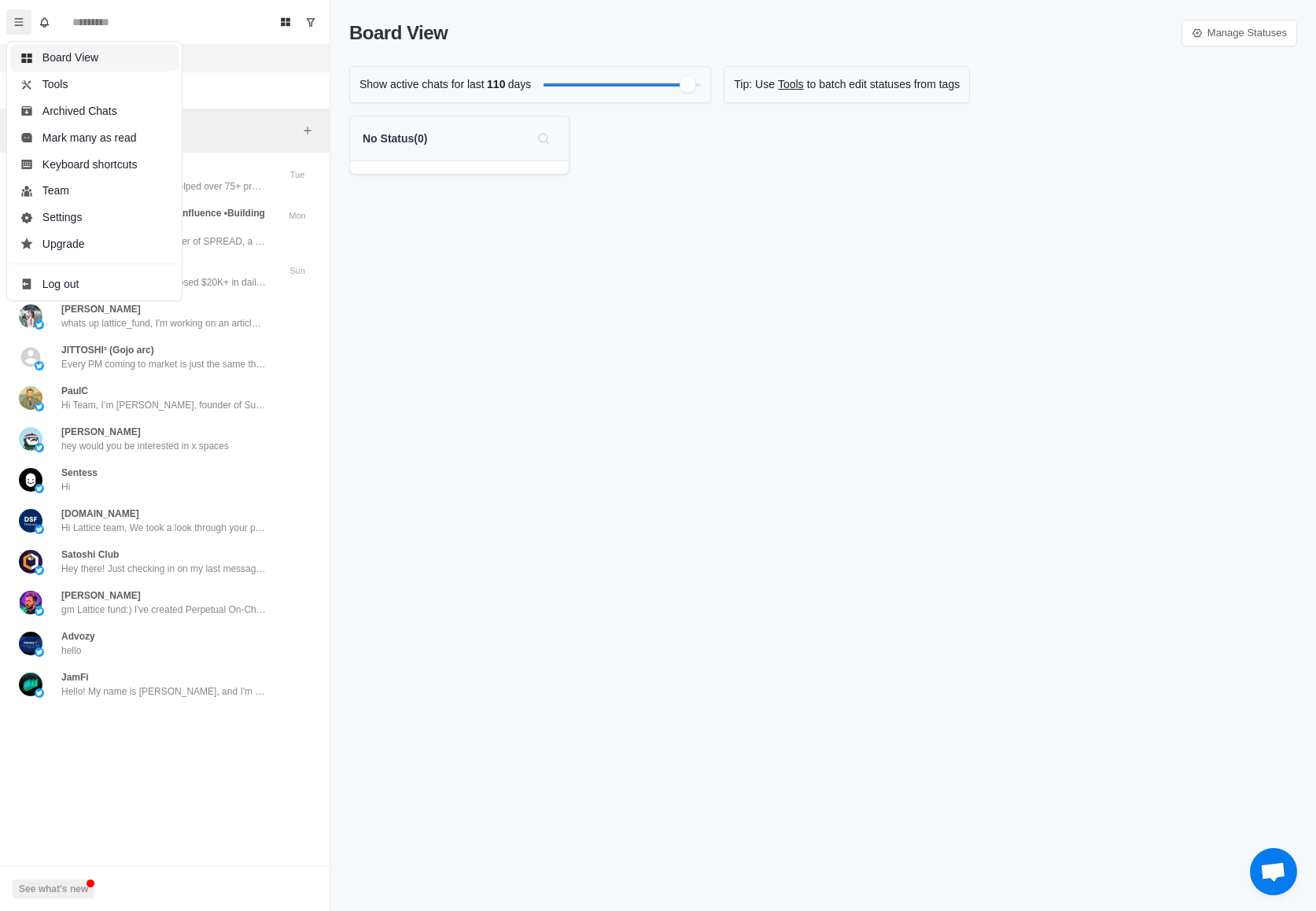
click at [85, 56] on button "Board View" at bounding box center [94, 58] width 168 height 27
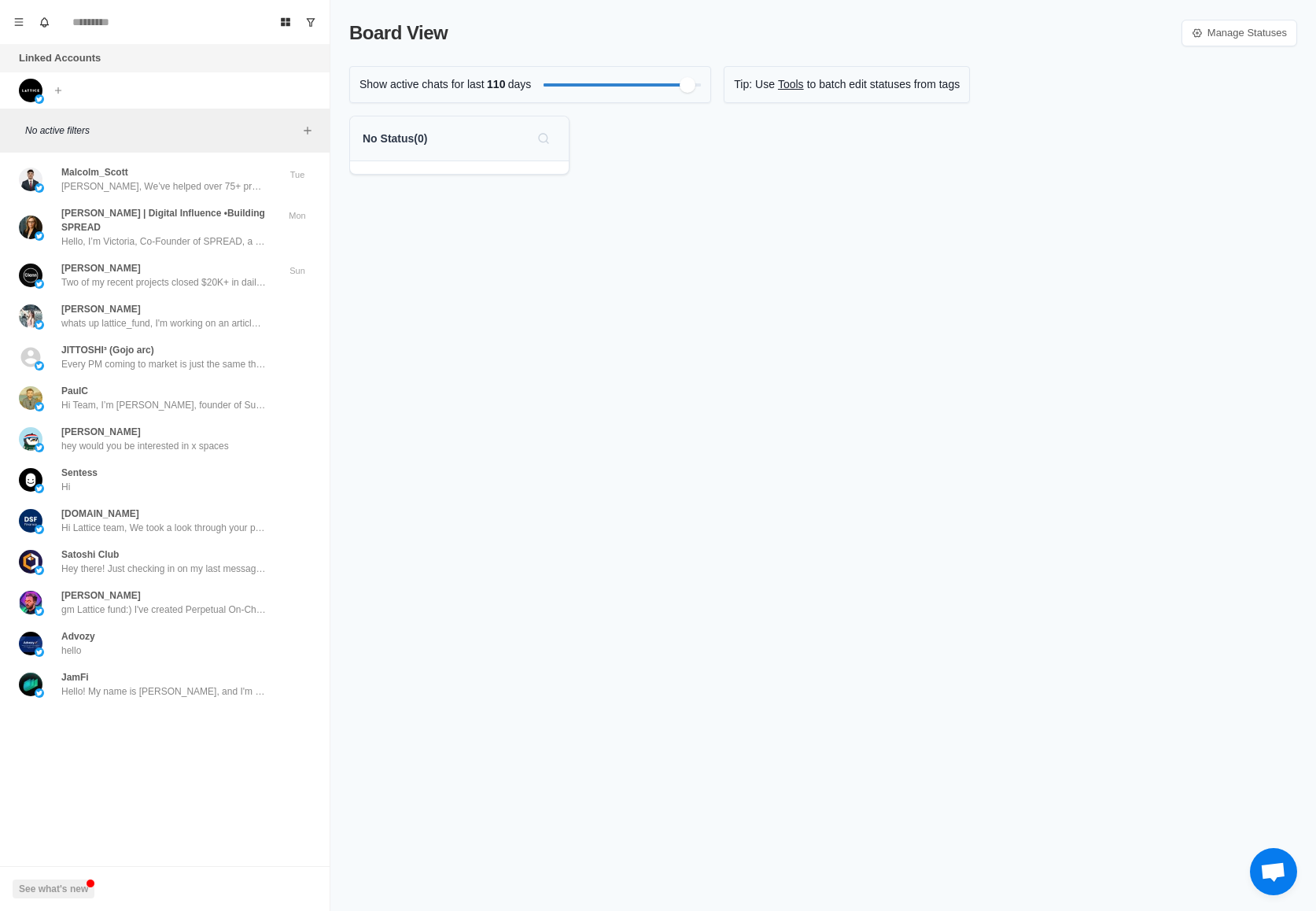
click at [487, 129] on div "No Status ( 0 )" at bounding box center [459, 139] width 193 height 25
click at [361, 33] on p "Board View" at bounding box center [398, 33] width 98 height 29
click at [281, 14] on button "Board View" at bounding box center [285, 22] width 25 height 25
click at [309, 16] on icon "Show unread conversations" at bounding box center [310, 21] width 11 height 11
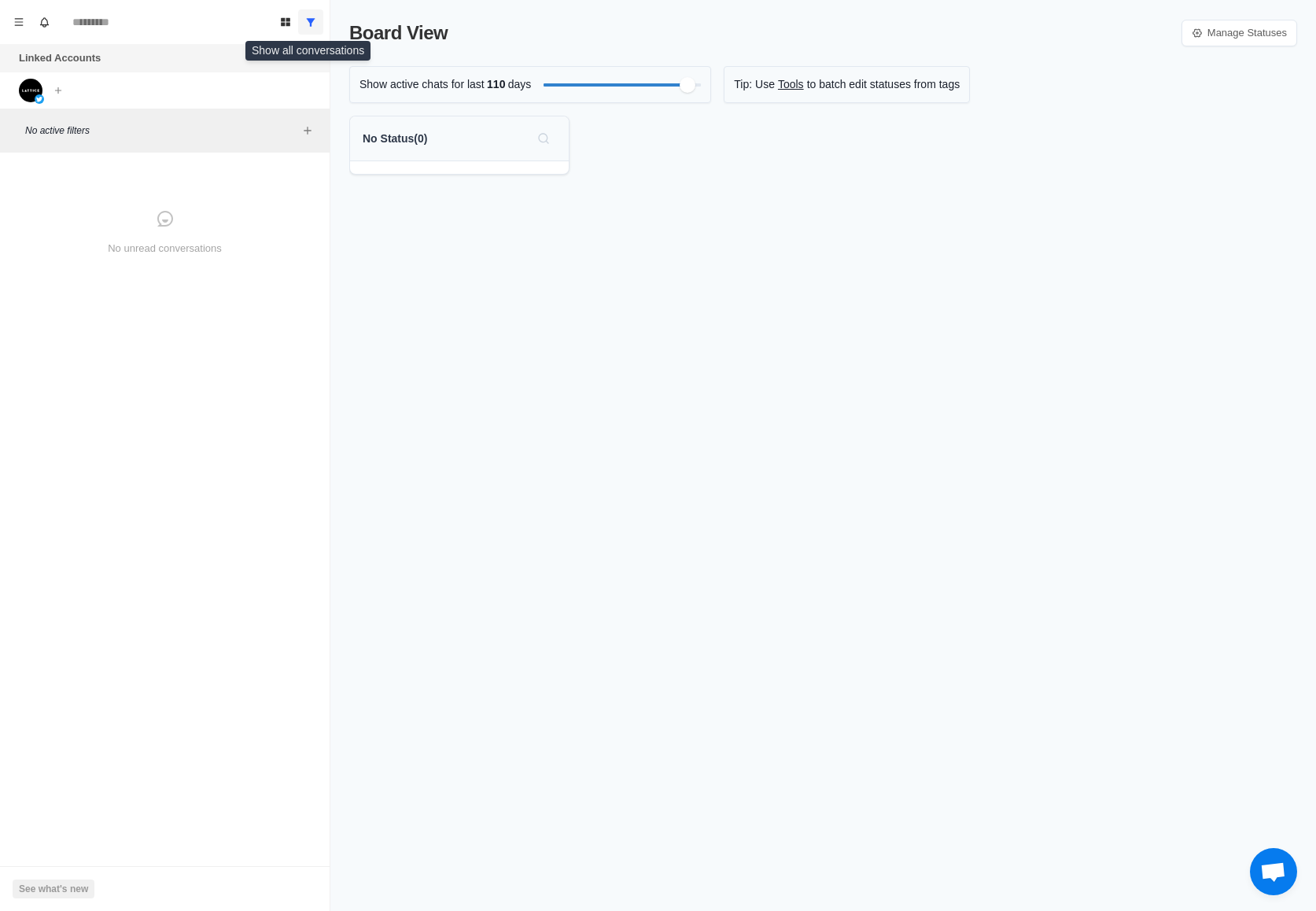
click at [307, 17] on icon "Show all conversations" at bounding box center [310, 21] width 11 height 11
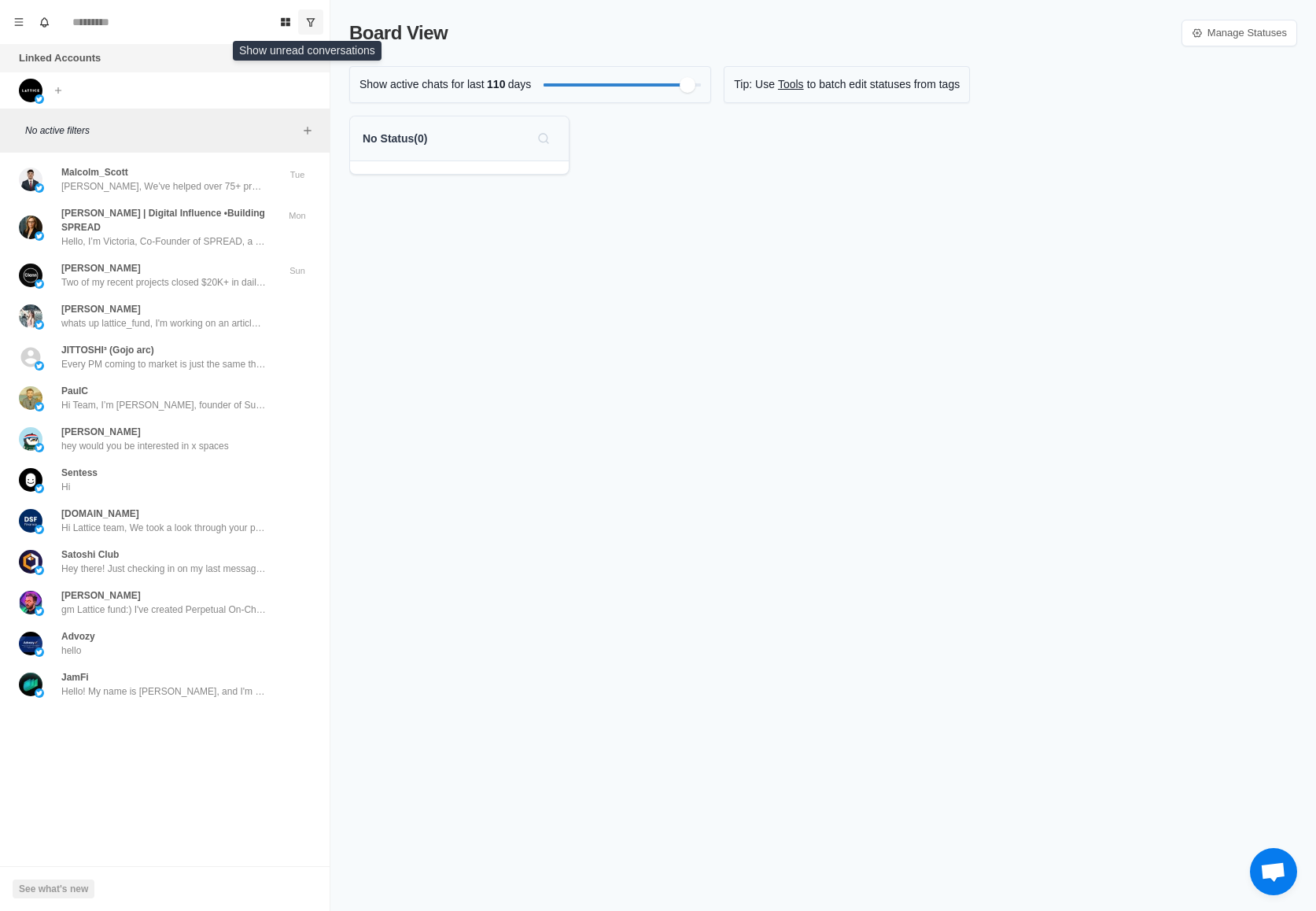
click at [310, 19] on icon "Show unread conversations" at bounding box center [310, 21] width 11 height 11
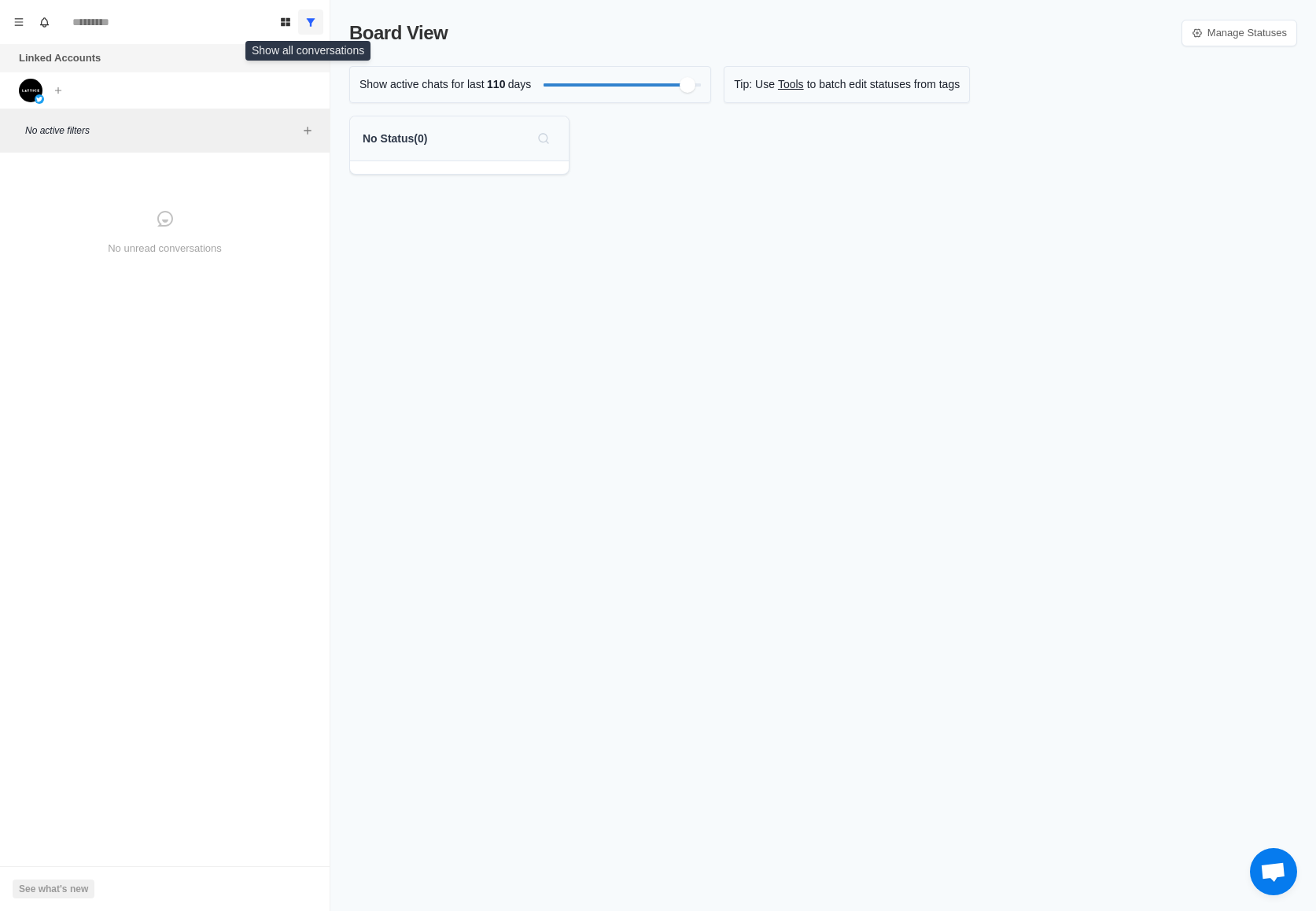
click at [310, 19] on icon "Show all conversations" at bounding box center [311, 21] width 9 height 8
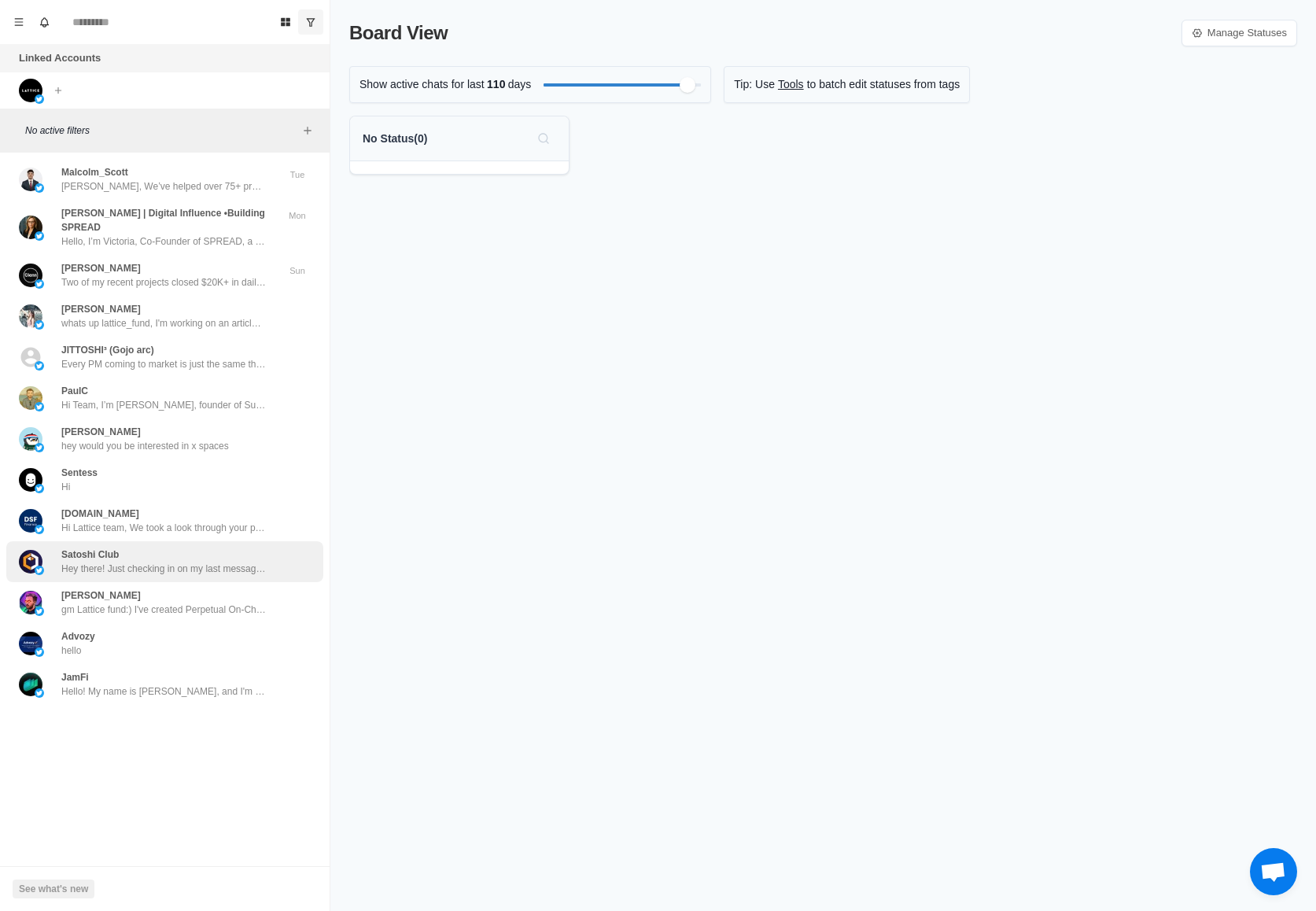
click at [182, 574] on p "Hey there! Just checking in on my last message. Still hoping to have you as gue…" at bounding box center [164, 569] width 205 height 14
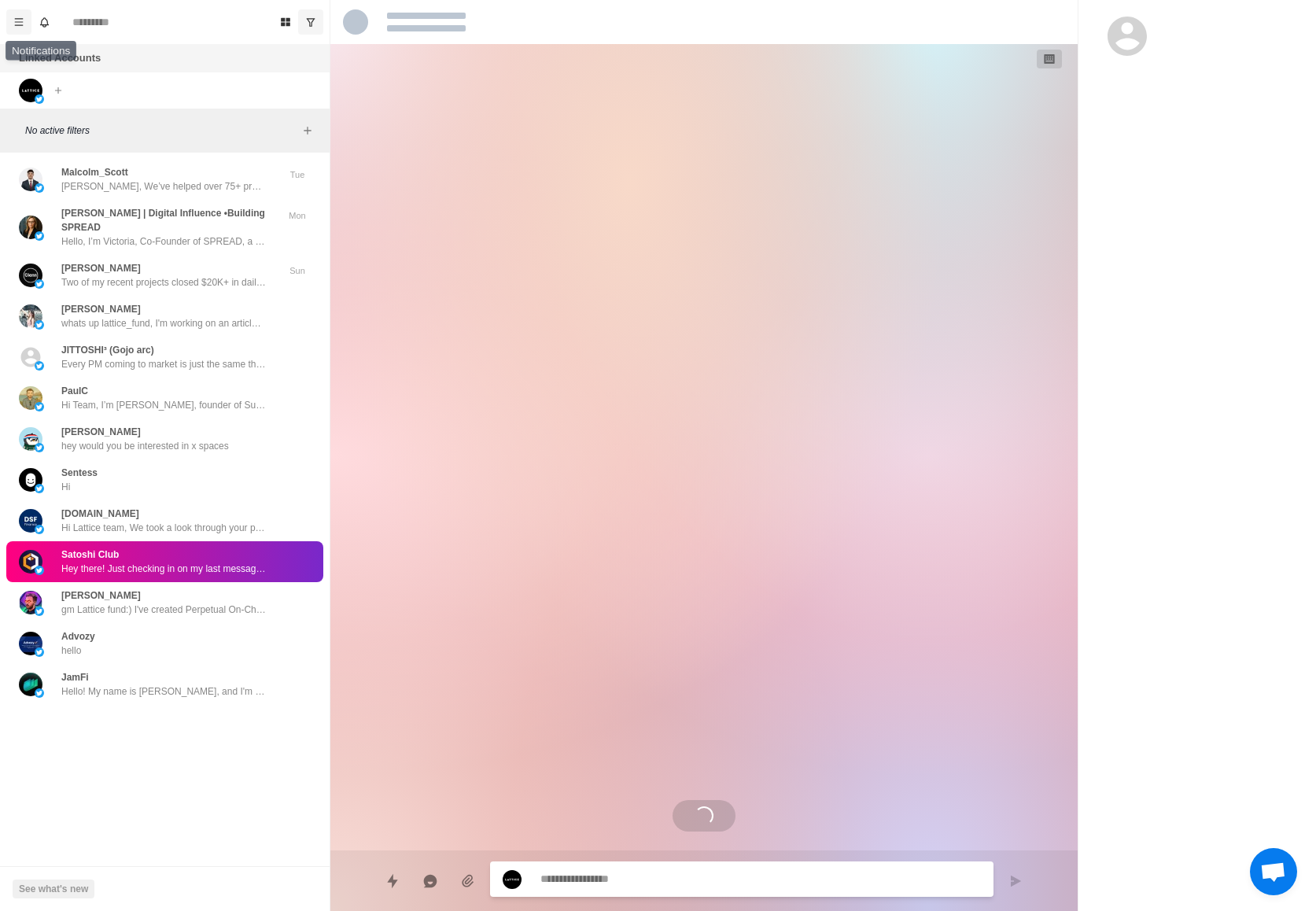
click at [30, 21] on button "Menu" at bounding box center [19, 22] width 25 height 25
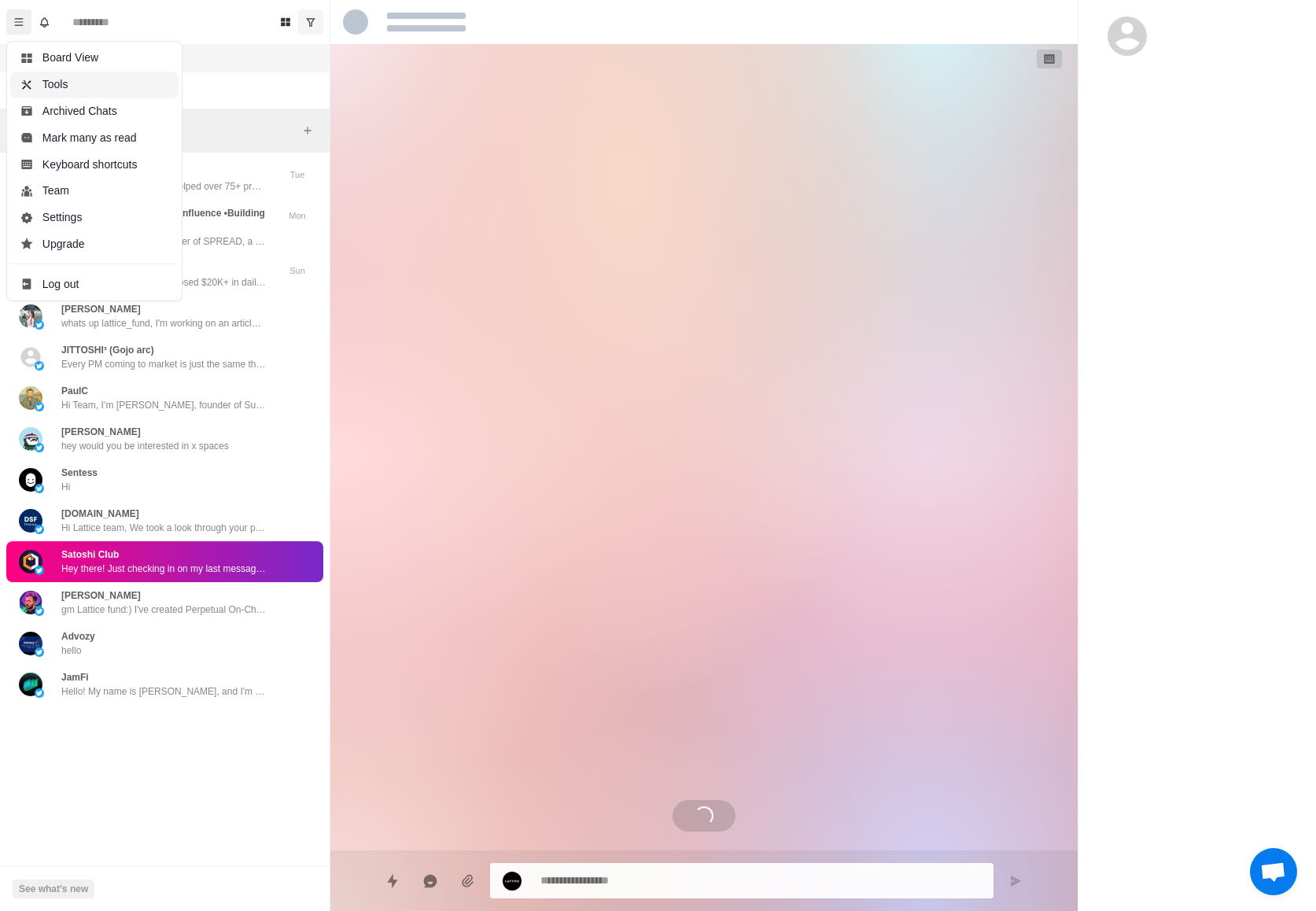
click at [95, 82] on button "Tools" at bounding box center [94, 85] width 168 height 27
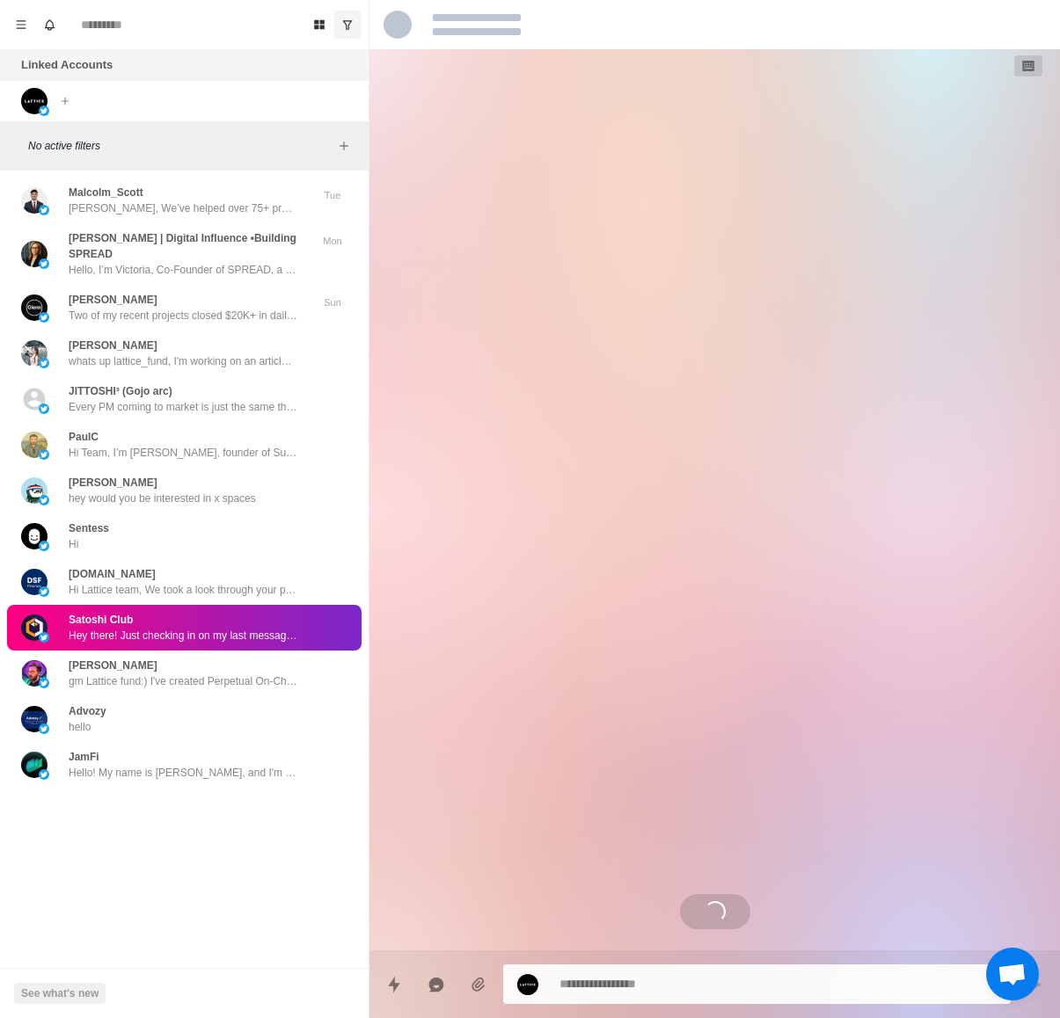
type textarea "*"
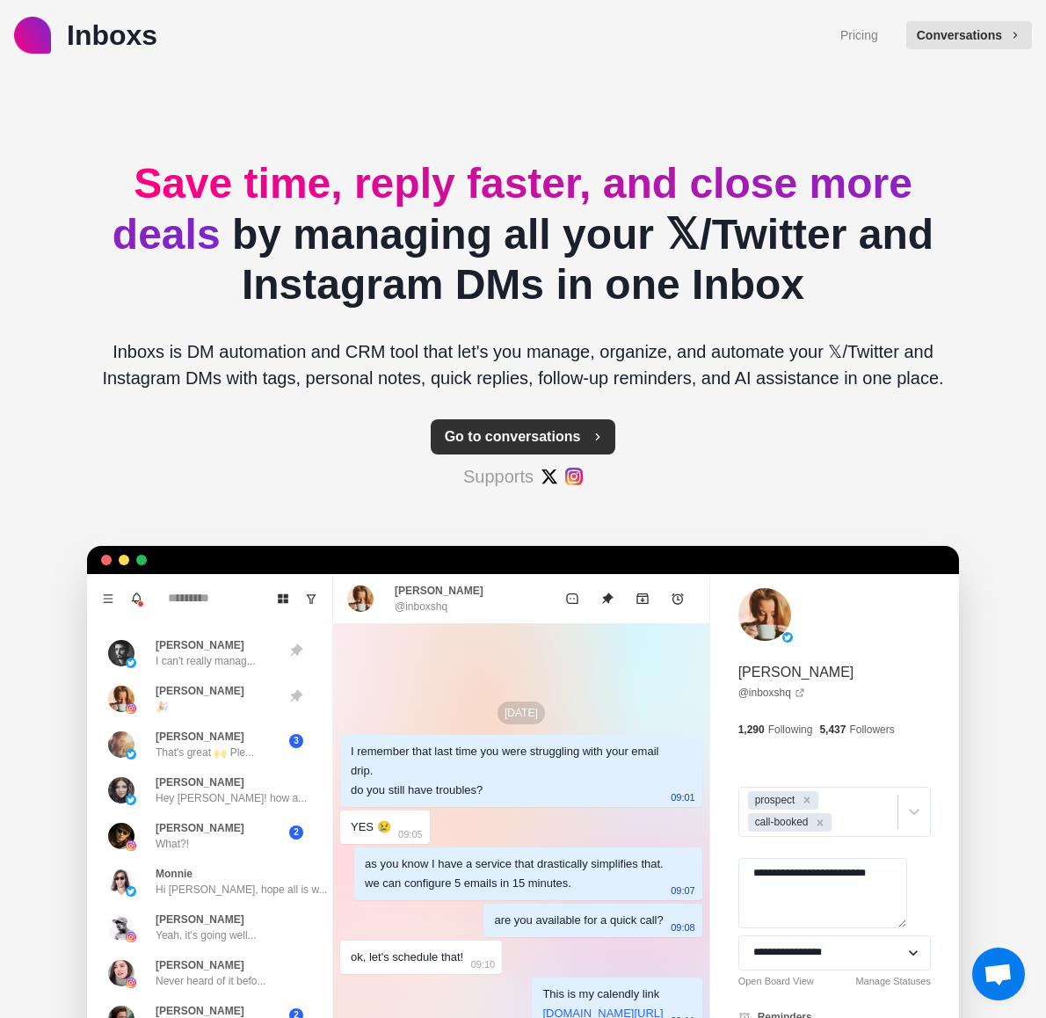
click at [524, 442] on button "Go to conversations" at bounding box center [524, 436] width 186 height 35
type textarea "*"
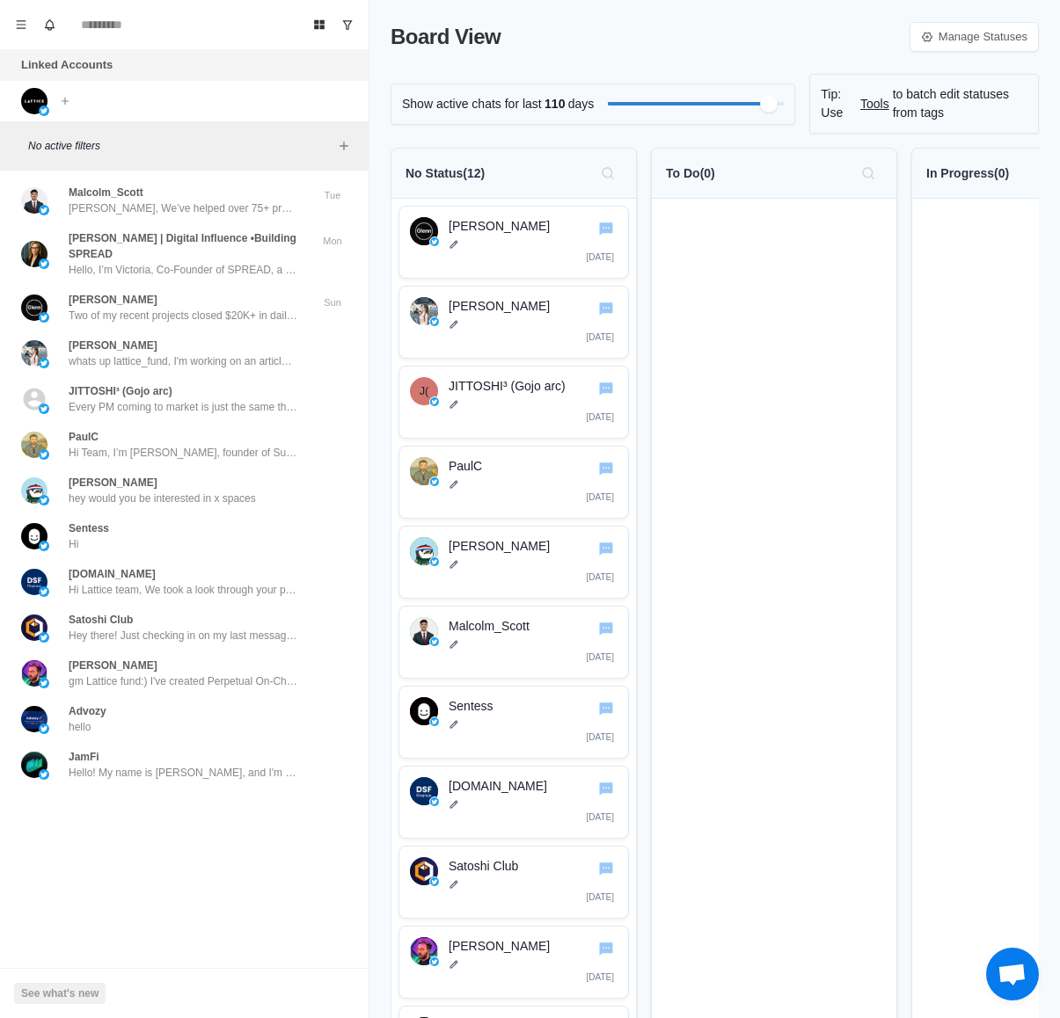
click at [715, 175] on p "To Do ( 0 )" at bounding box center [690, 173] width 49 height 18
click at [935, 45] on link "Manage Statuses" at bounding box center [973, 37] width 129 height 30
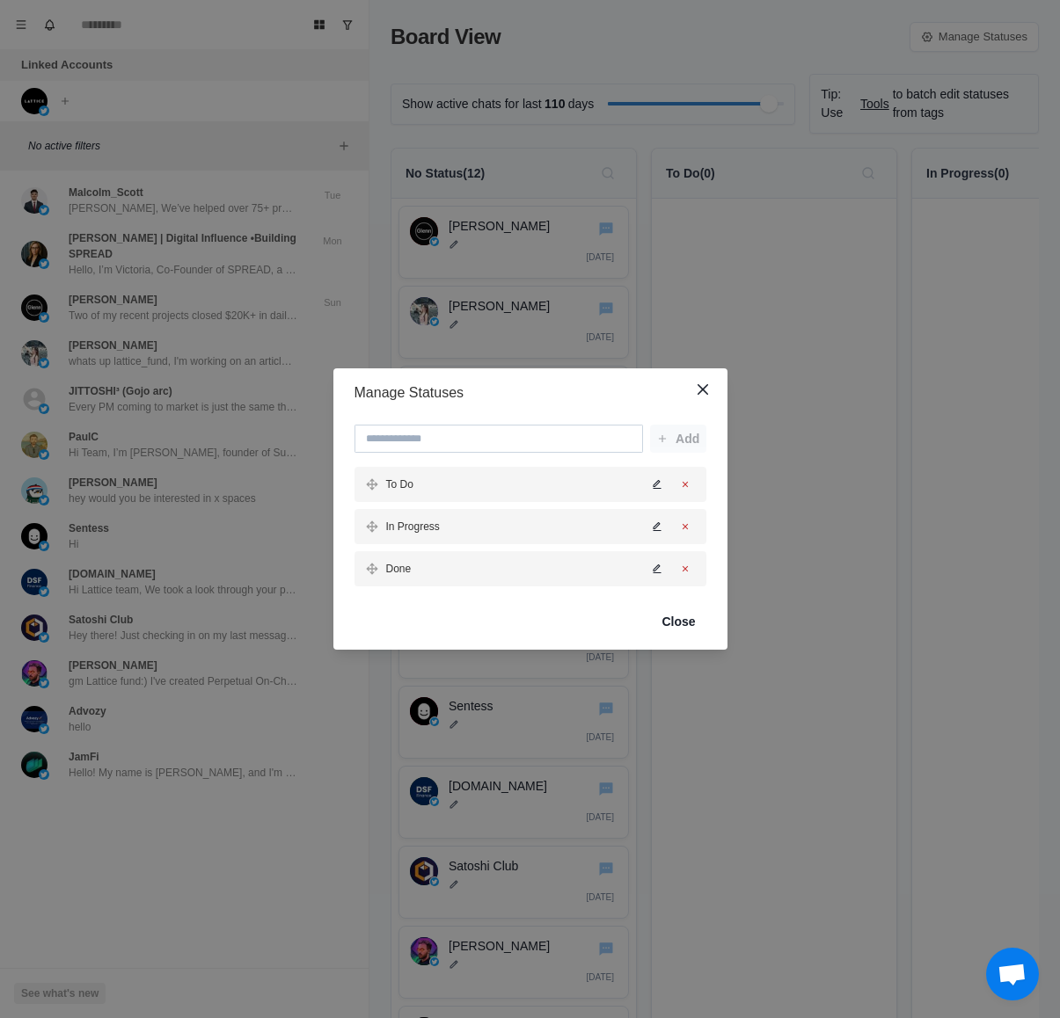
click at [548, 436] on input at bounding box center [498, 439] width 288 height 28
type input "**********"
click at [682, 441] on button "Add" at bounding box center [678, 439] width 56 height 28
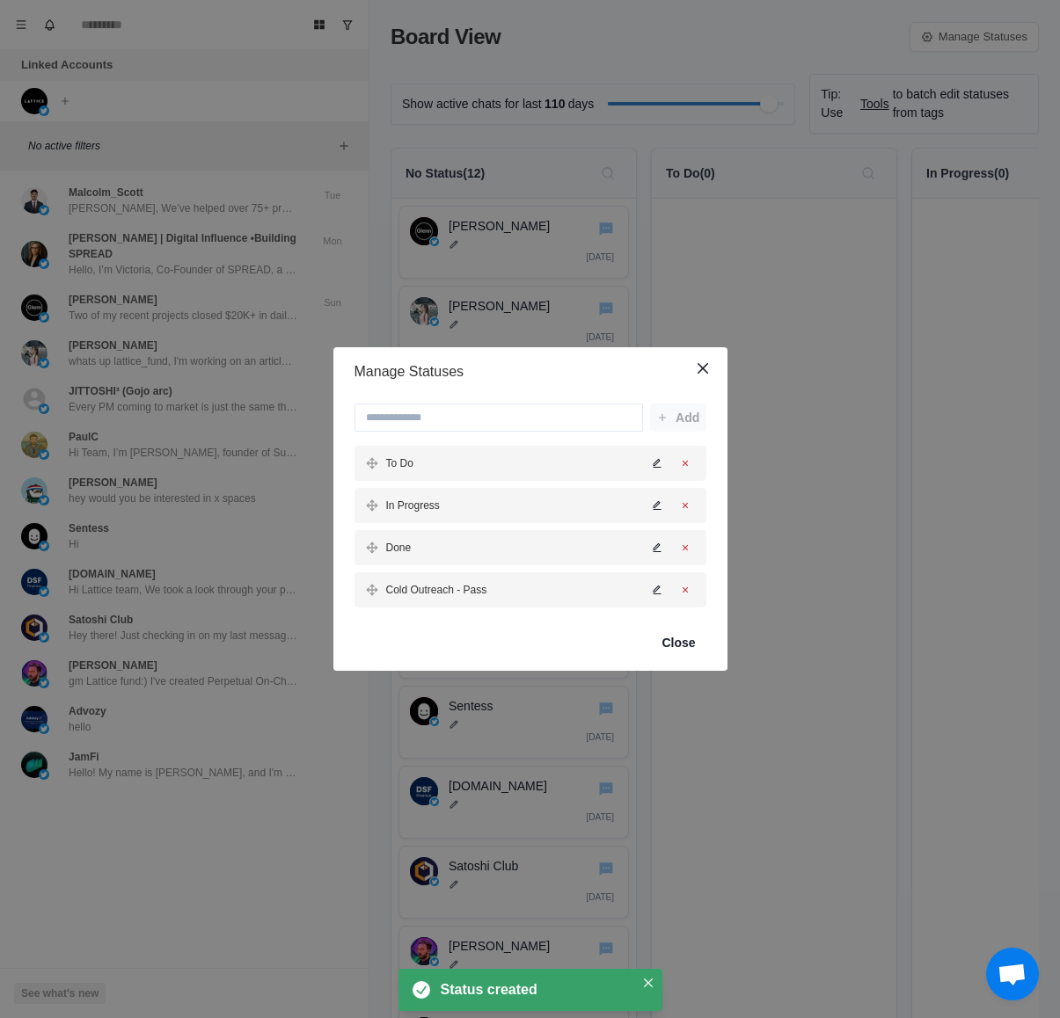
click at [419, 470] on div "To Do" at bounding box center [530, 463] width 352 height 35
click at [659, 464] on icon "Edit status" at bounding box center [657, 463] width 11 height 11
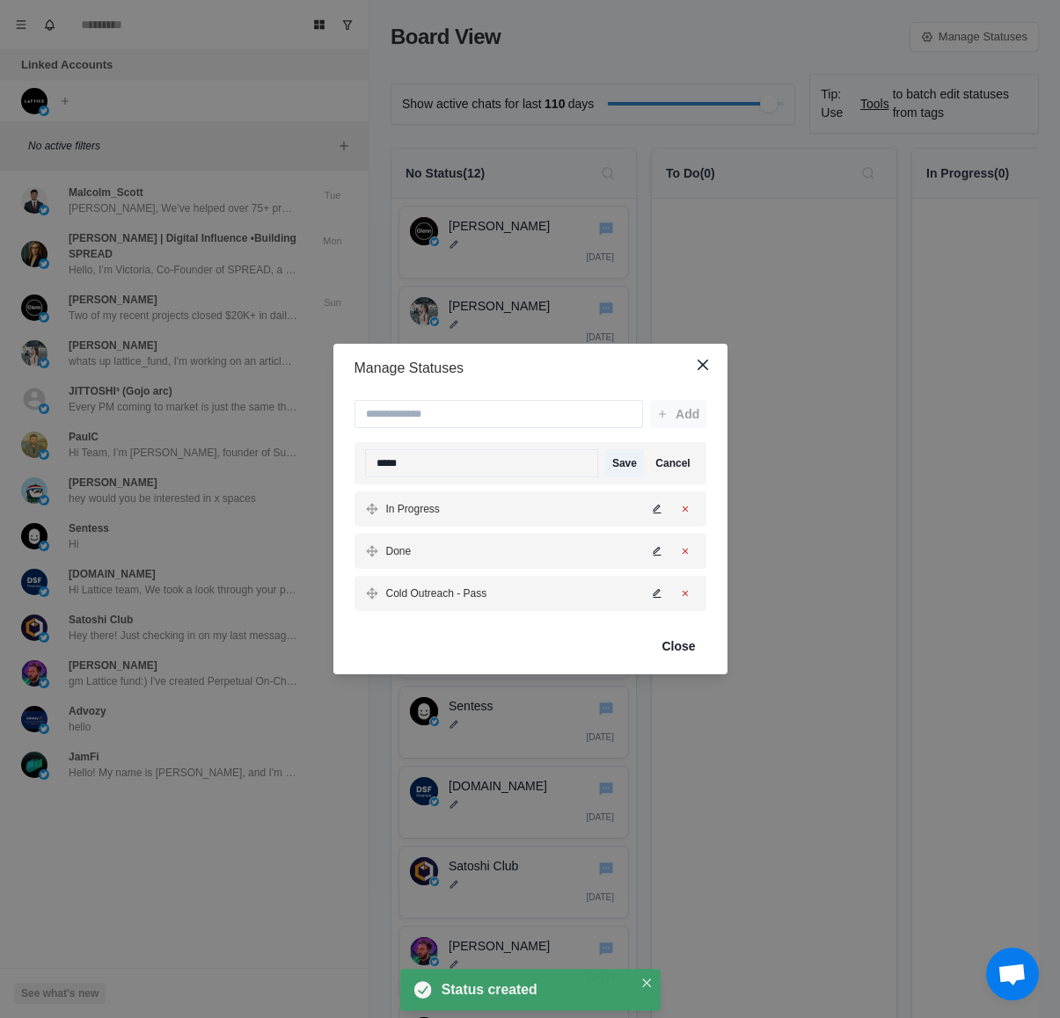
drag, startPoint x: 489, startPoint y: 461, endPoint x: 294, endPoint y: 448, distance: 195.6
click at [294, 448] on div "Manage Statuses Add ***** Save Cancel In Progress Done Cold Outreach - Pass Clo…" at bounding box center [530, 509] width 1060 height 1018
type input "**********"
click at [557, 494] on div "In Progress" at bounding box center [530, 509] width 352 height 35
click at [439, 506] on p "In Progress" at bounding box center [413, 509] width 54 height 16
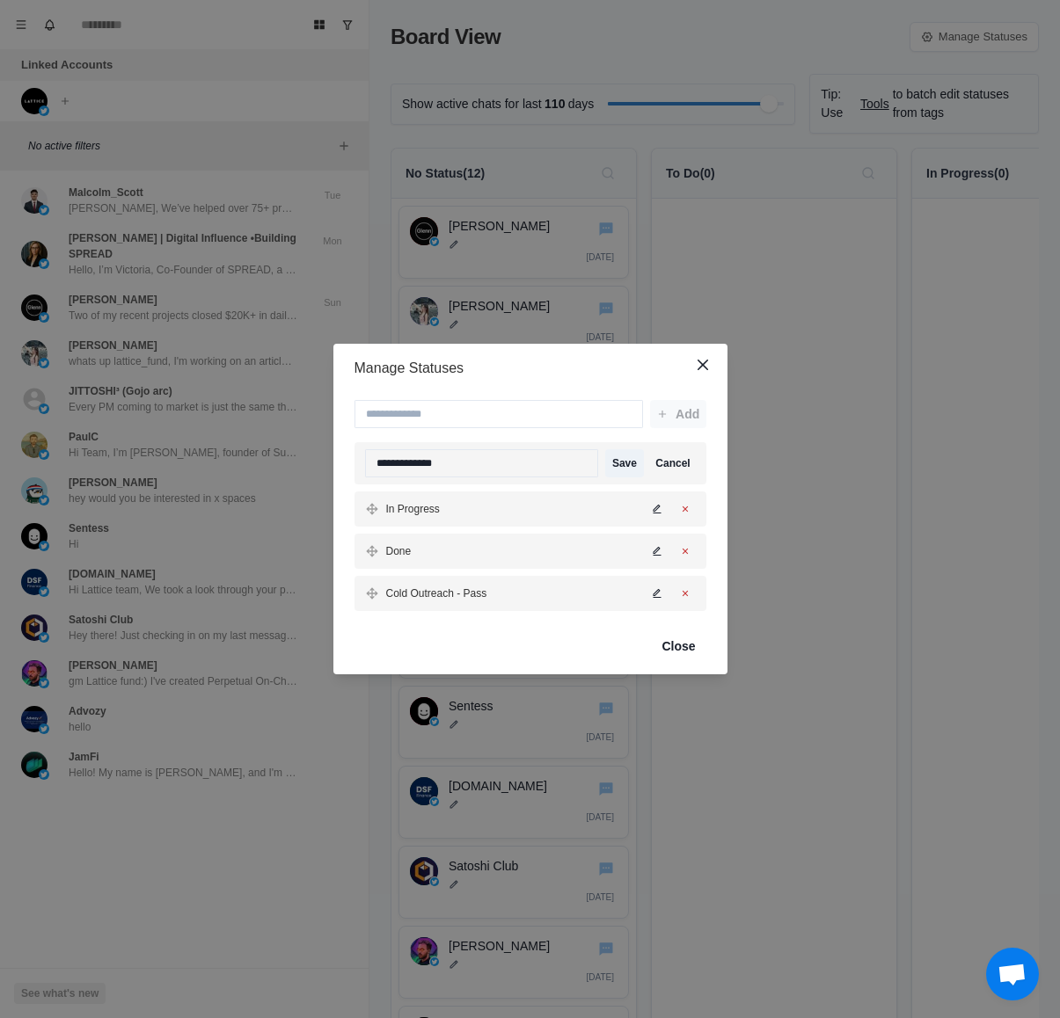
click at [648, 508] on button "Edit status" at bounding box center [656, 509] width 21 height 21
drag, startPoint x: 480, startPoint y: 503, endPoint x: 263, endPoint y: 490, distance: 217.6
click at [263, 490] on div "**********" at bounding box center [530, 509] width 1060 height 1018
type input "**********"
click at [625, 510] on button "Save" at bounding box center [624, 506] width 38 height 28
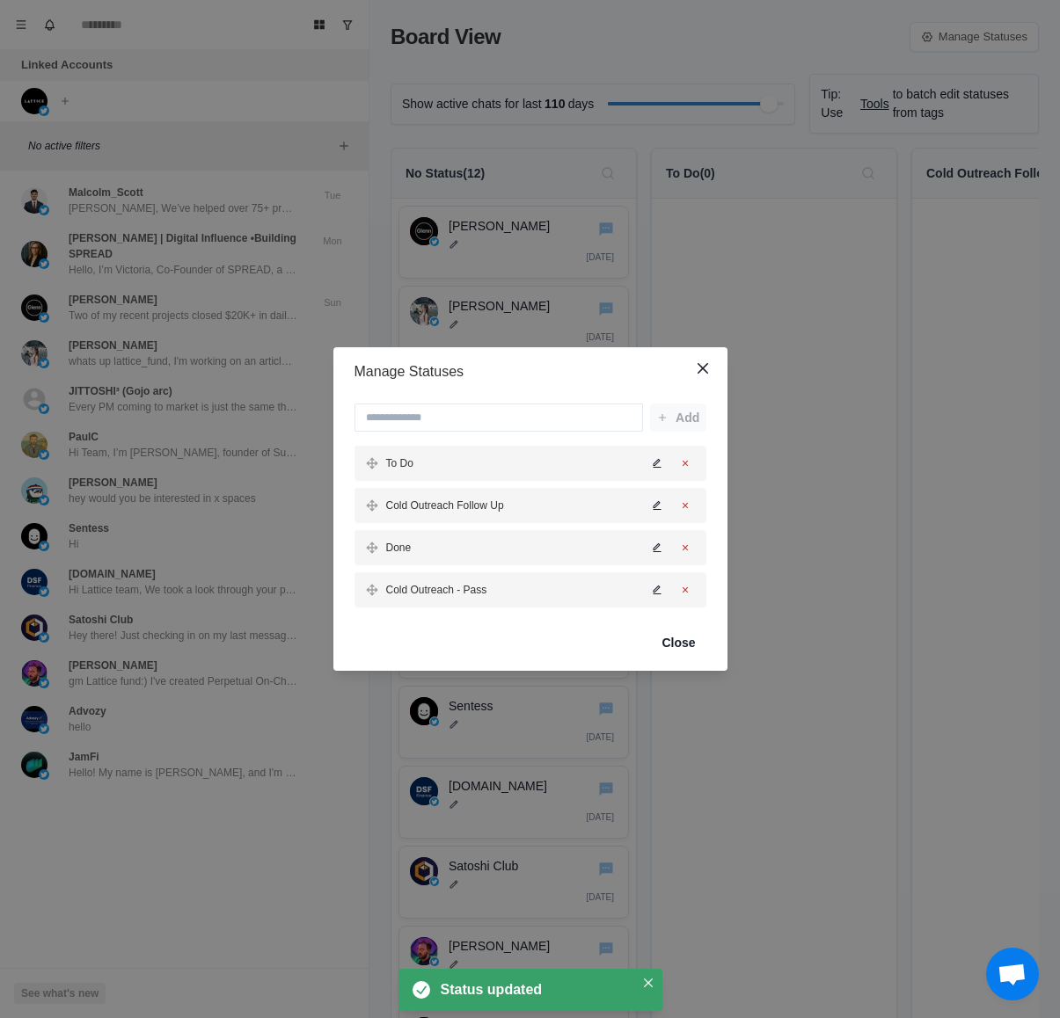
click at [648, 543] on button "Edit status" at bounding box center [656, 547] width 21 height 21
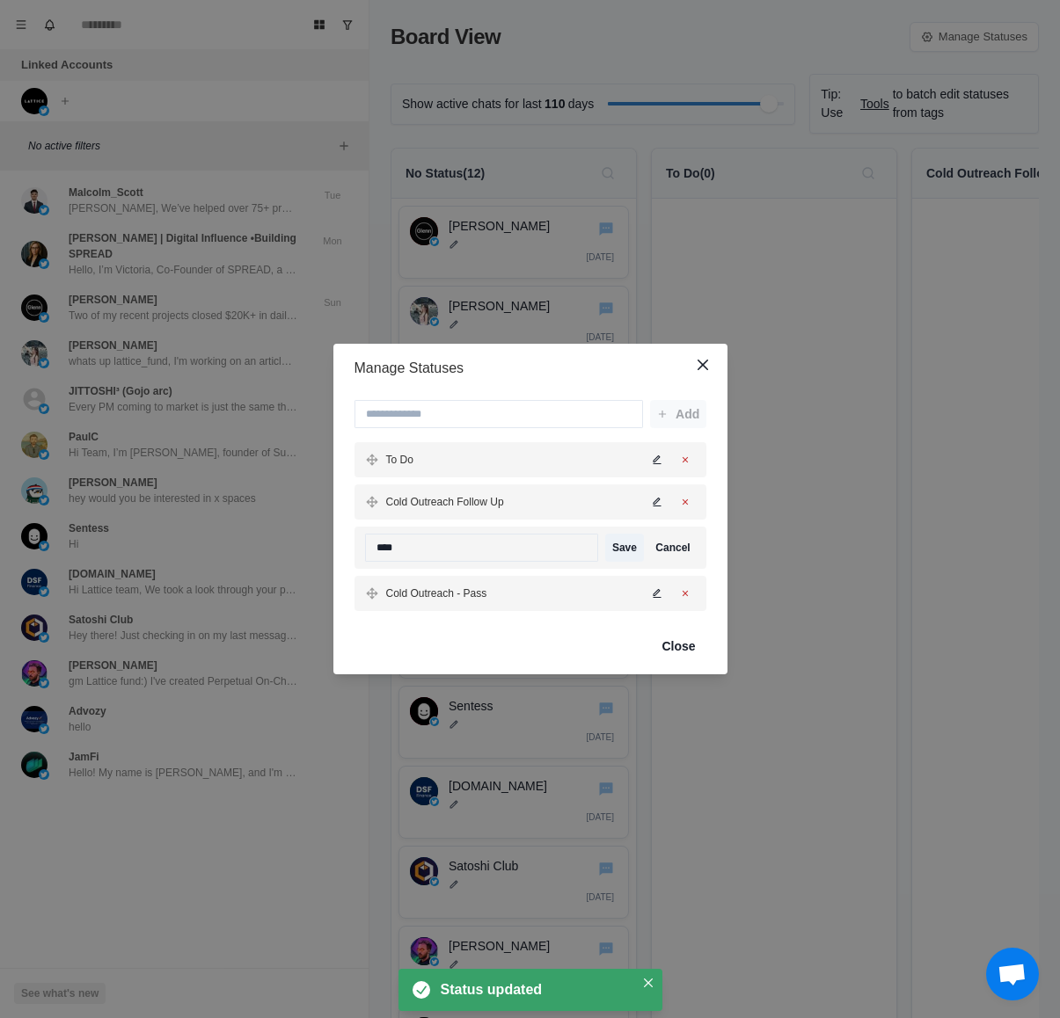
drag, startPoint x: 463, startPoint y: 549, endPoint x: 298, endPoint y: 539, distance: 165.6
click at [299, 539] on div "Manage Statuses Add To Do Cold Outreach Follow Up **** Save Cancel Cold Outreac…" at bounding box center [530, 509] width 1060 height 1018
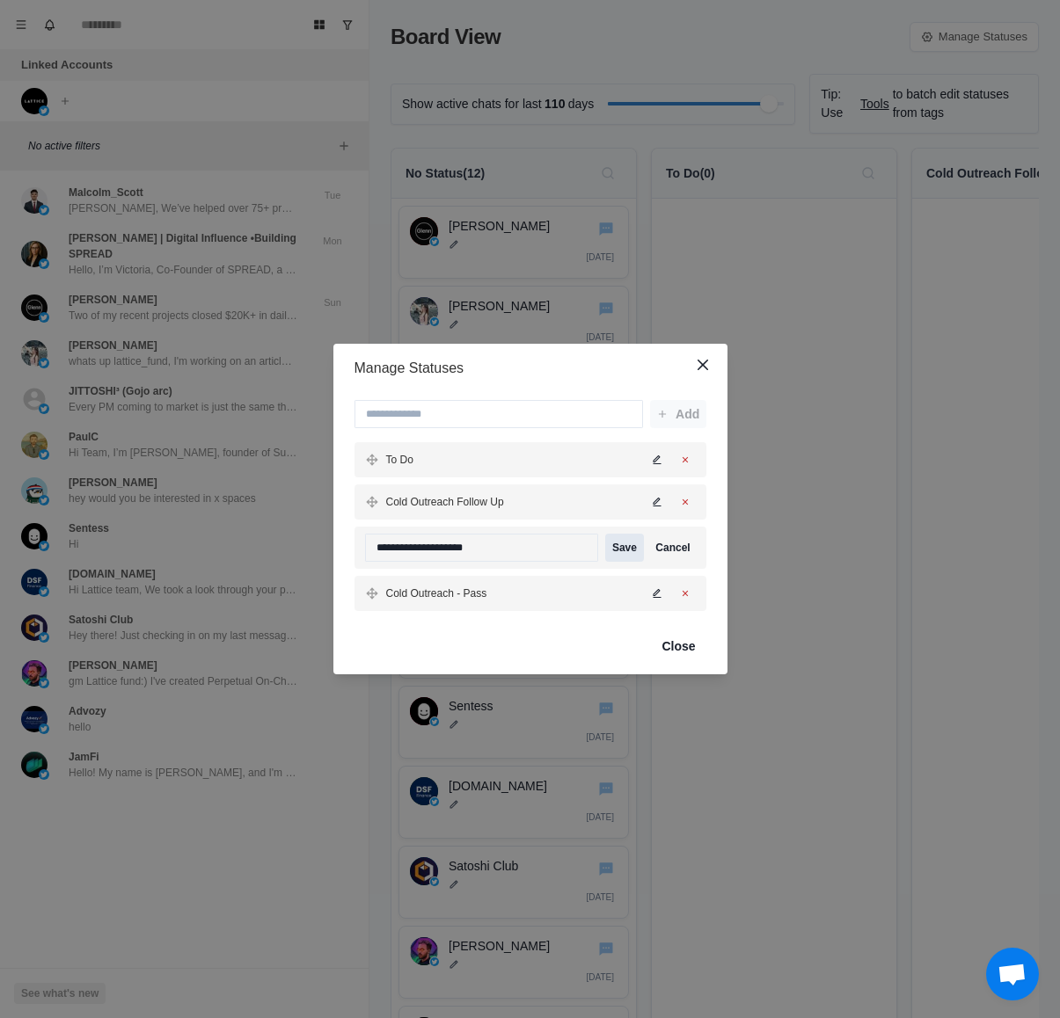
type input "**********"
click at [621, 549] on button "Save" at bounding box center [624, 548] width 38 height 28
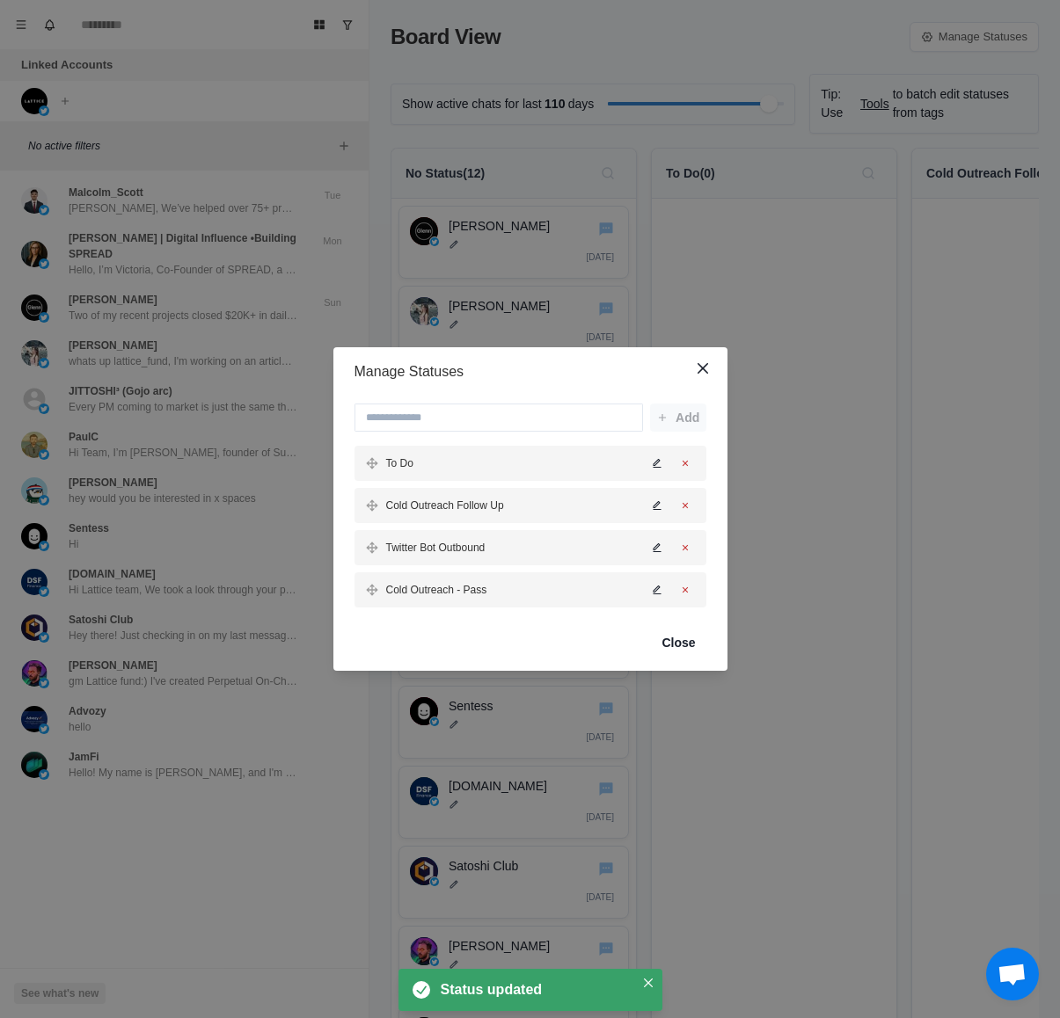
click at [659, 500] on icon "Edit status" at bounding box center [657, 505] width 11 height 11
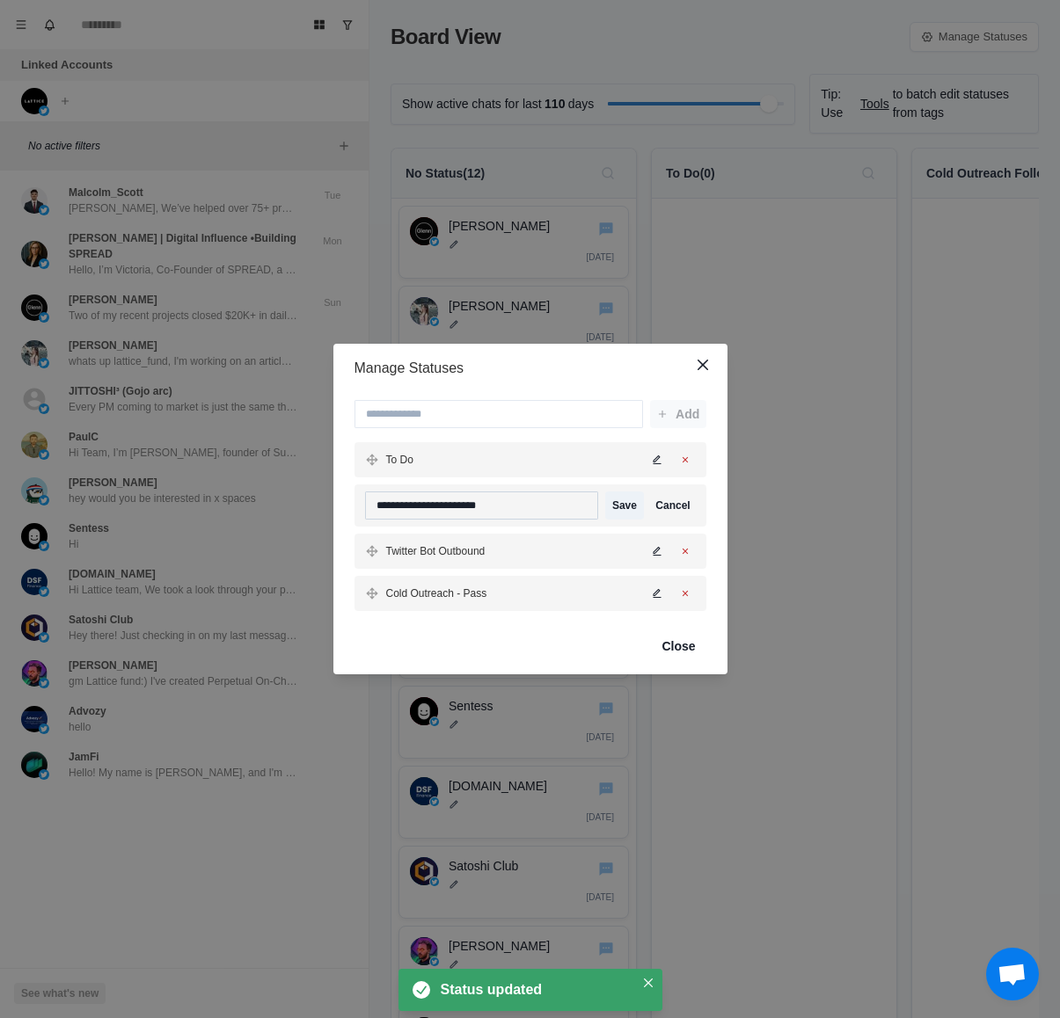
click at [536, 510] on input "**********" at bounding box center [482, 506] width 234 height 28
click at [449, 508] on input "**********" at bounding box center [482, 506] width 234 height 28
type input "**********"
click at [612, 506] on button "Save" at bounding box center [624, 506] width 38 height 28
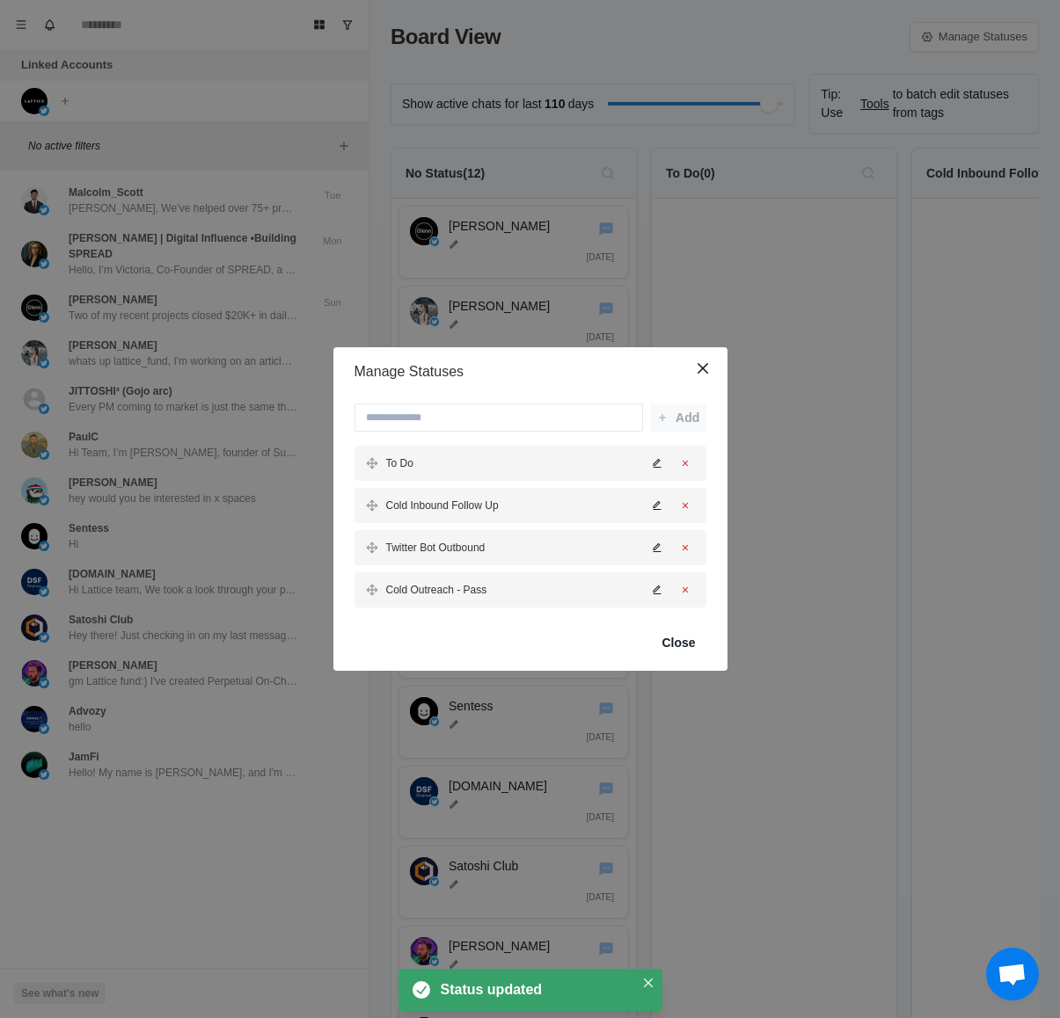
click at [426, 582] on p "Cold Outreach - Pass" at bounding box center [436, 590] width 101 height 16
click at [653, 585] on icon "Edit status" at bounding box center [657, 590] width 11 height 11
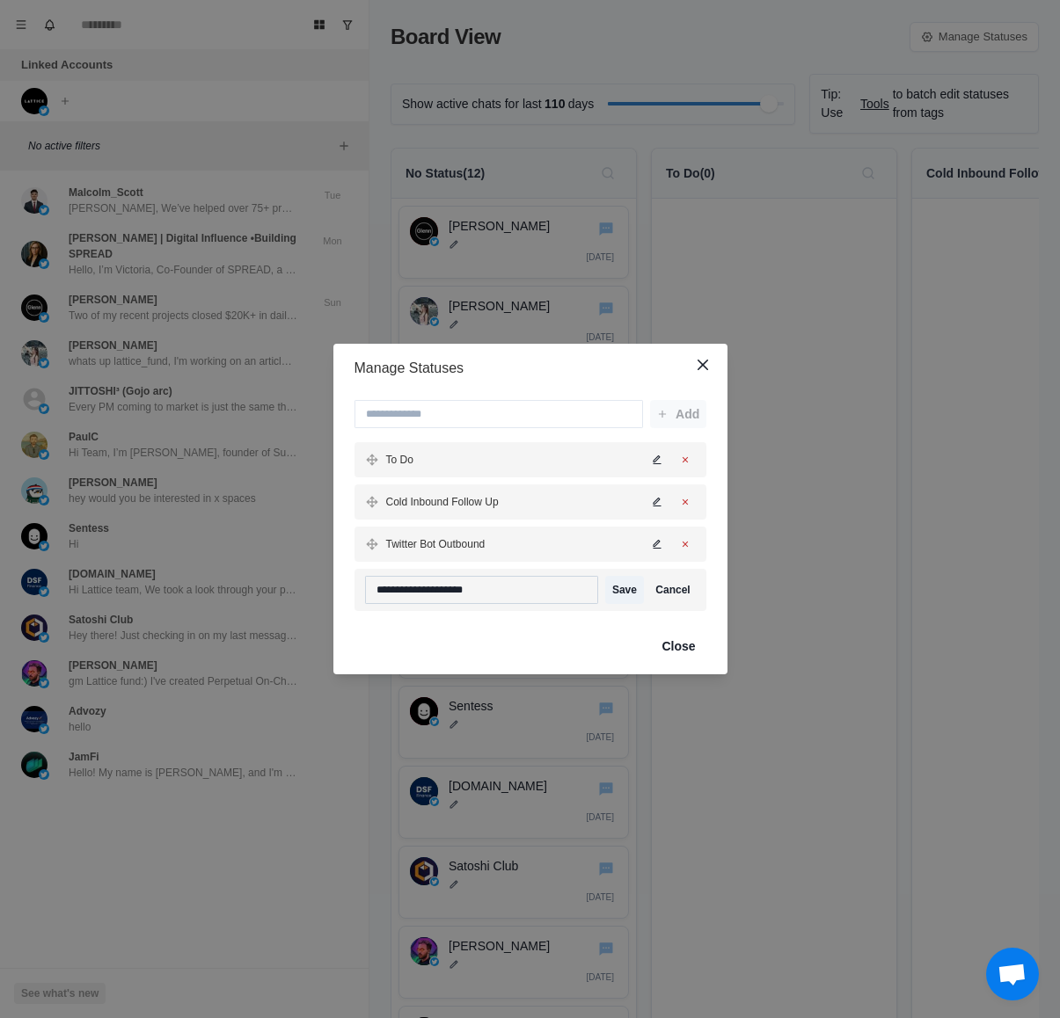
click at [447, 589] on input "**********" at bounding box center [482, 590] width 234 height 28
type input "**********"
click at [617, 591] on button "Save" at bounding box center [624, 590] width 38 height 28
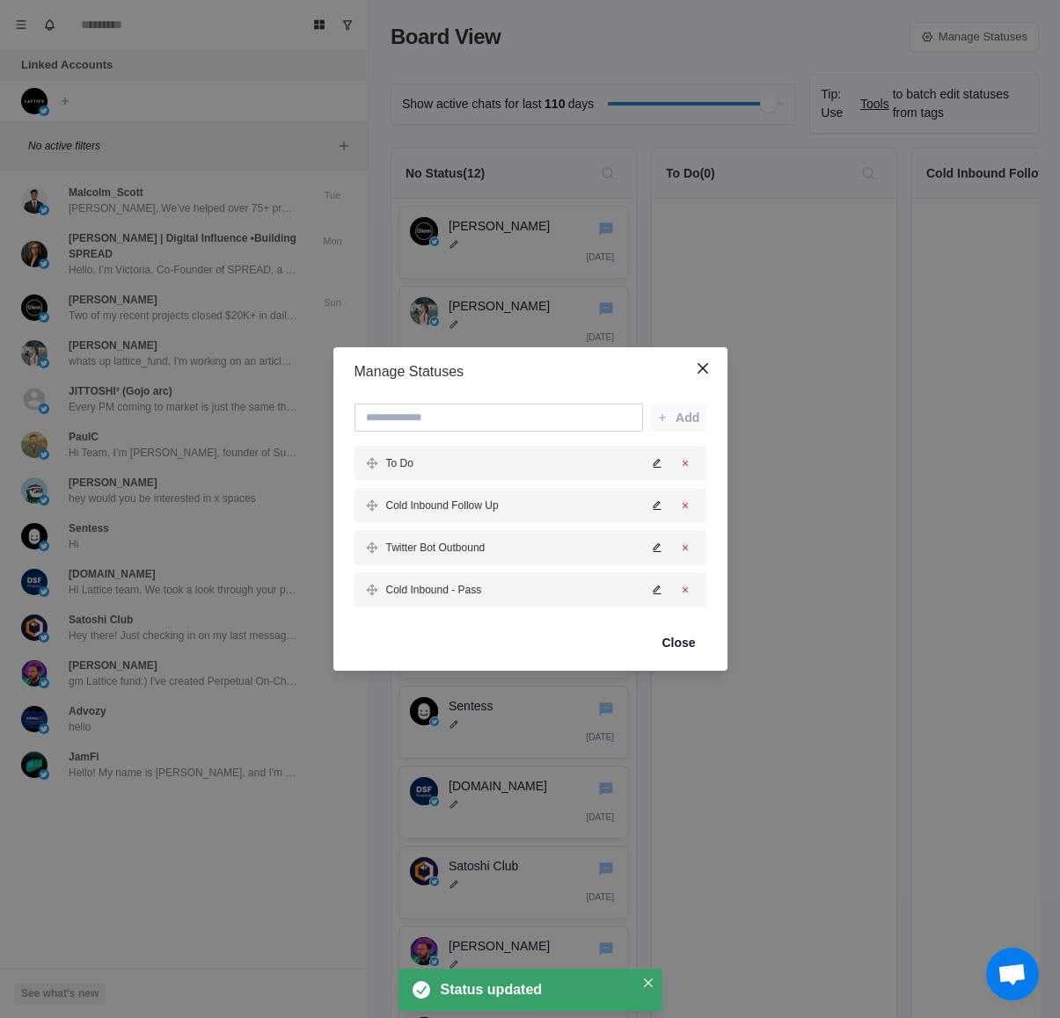
click at [573, 429] on input at bounding box center [498, 418] width 288 height 28
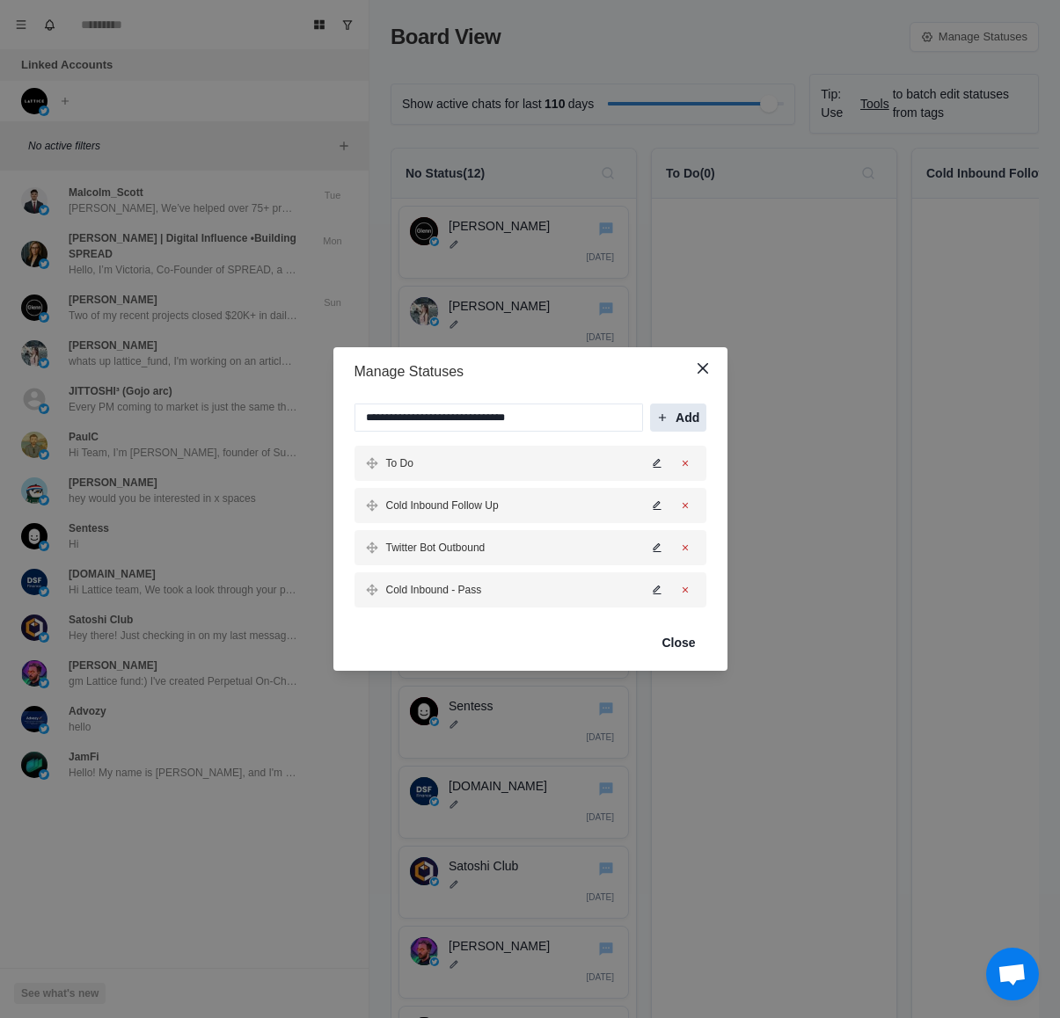
type input "**********"
click at [678, 425] on button "Add" at bounding box center [678, 418] width 56 height 28
click at [619, 412] on input "**********" at bounding box center [498, 418] width 288 height 28
